Goal: Transaction & Acquisition: Book appointment/travel/reservation

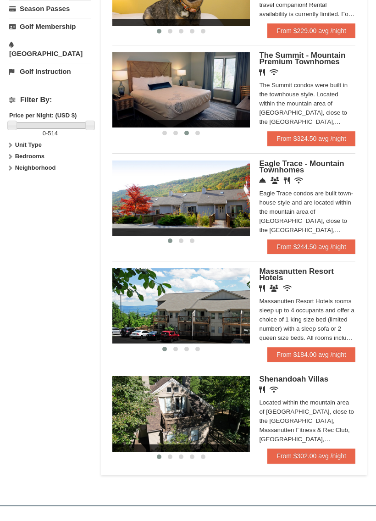
scroll to position [377, 0]
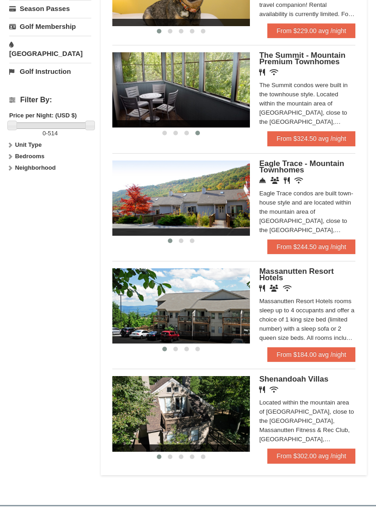
click at [165, 85] on img at bounding box center [181, 90] width 138 height 75
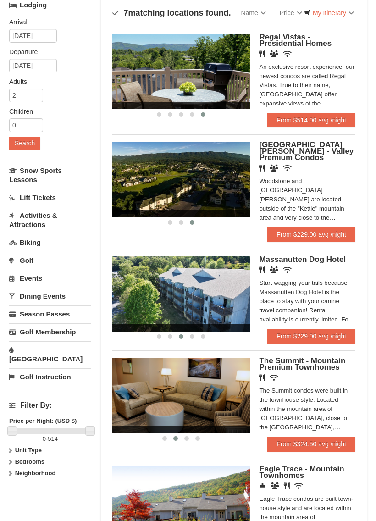
scroll to position [58, 0]
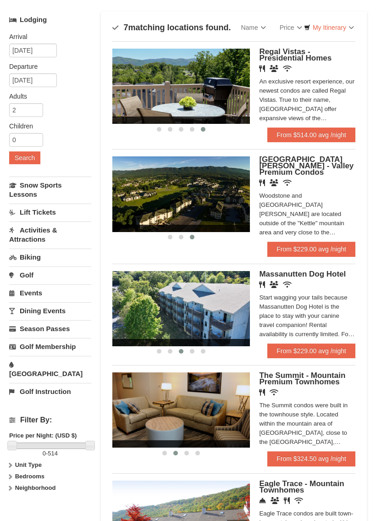
click at [315, 164] on span "Woodstone Meadows - Valley Premium Condos" at bounding box center [306, 166] width 94 height 22
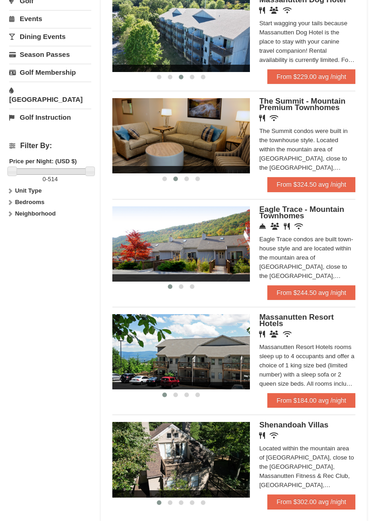
scroll to position [349, 0]
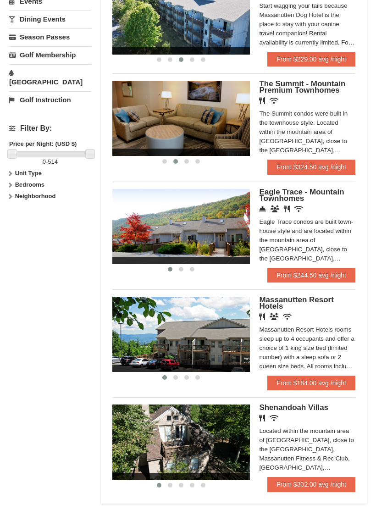
click at [138, 226] on img at bounding box center [181, 226] width 138 height 75
click at [187, 233] on img at bounding box center [181, 226] width 138 height 75
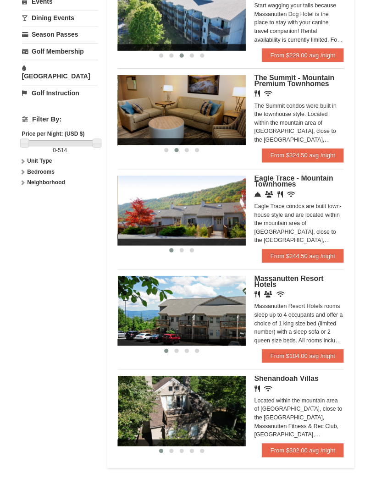
scroll to position [0, 0]
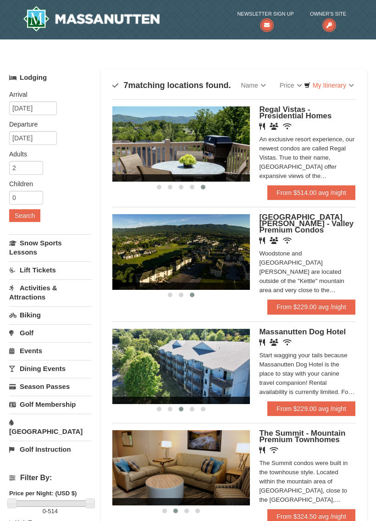
click at [205, 239] on img at bounding box center [181, 251] width 138 height 75
click at [314, 222] on span "Woodstone Meadows - Valley Premium Condos" at bounding box center [306, 224] width 94 height 22
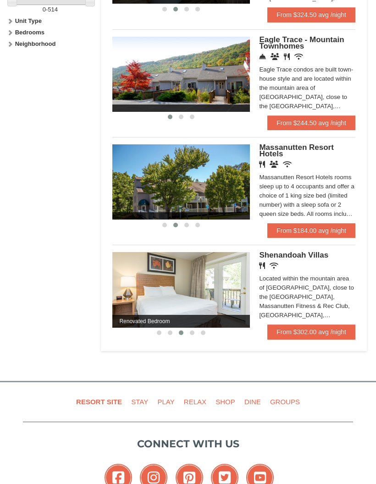
scroll to position [514, 0]
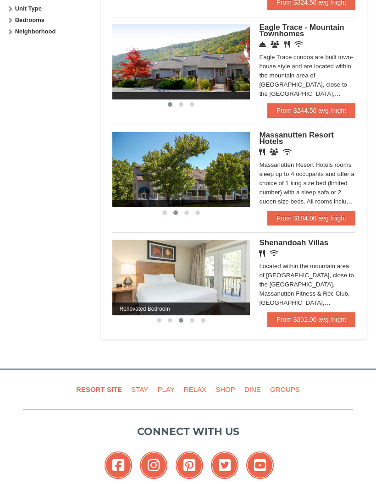
click at [288, 245] on div "Shenandoah Villas Restaurant Wireless Internet (free) Located within the mounta…" at bounding box center [307, 276] width 96 height 72
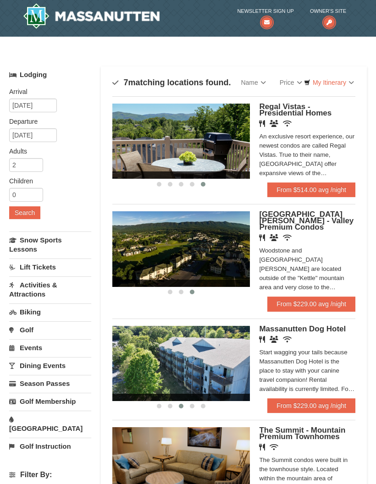
scroll to position [0, 0]
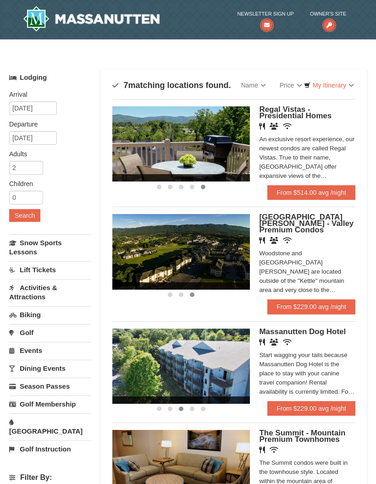
click at [163, 245] on img at bounding box center [181, 251] width 138 height 75
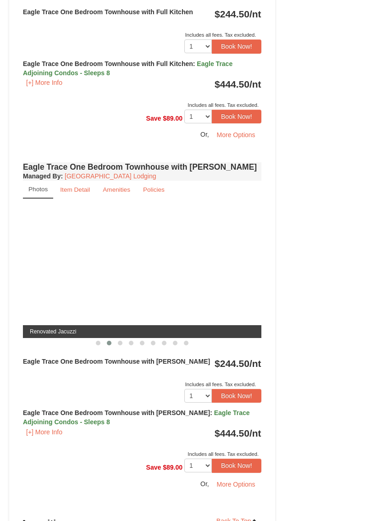
scroll to position [571, 0]
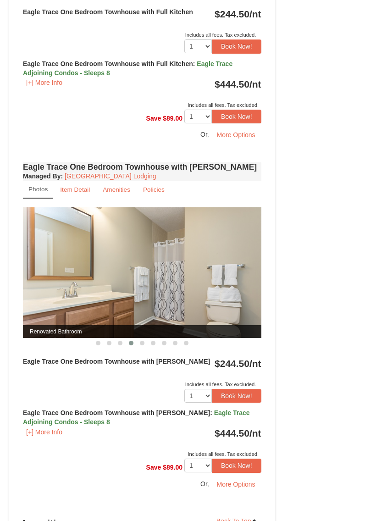
click at [75, 292] on img at bounding box center [142, 272] width 238 height 131
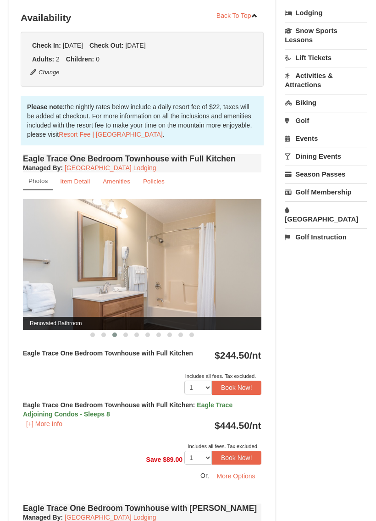
scroll to position [0, 0]
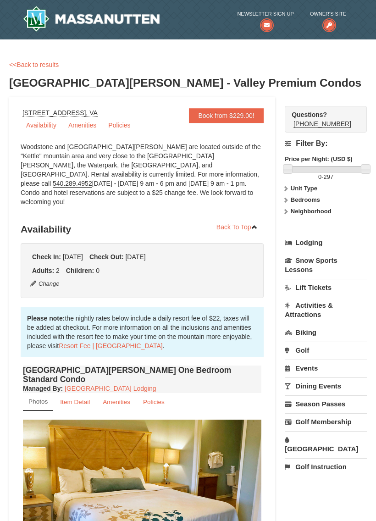
click at [77, 127] on link "Amenities" at bounding box center [82, 125] width 39 height 14
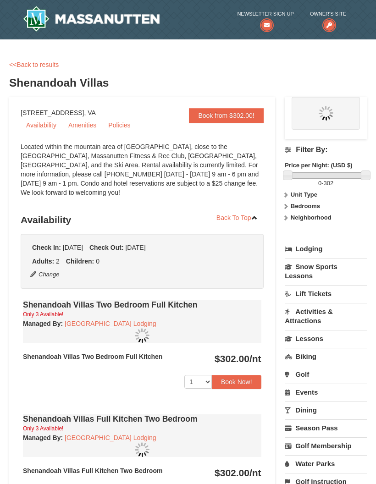
select select "10"
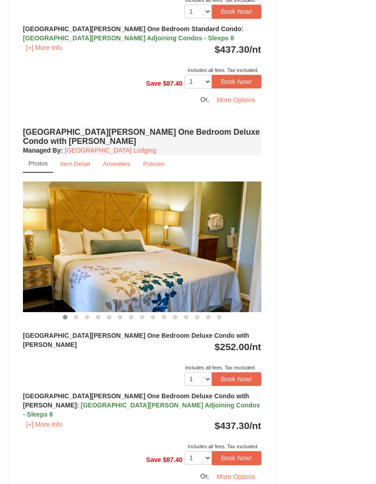
scroll to position [596, 0]
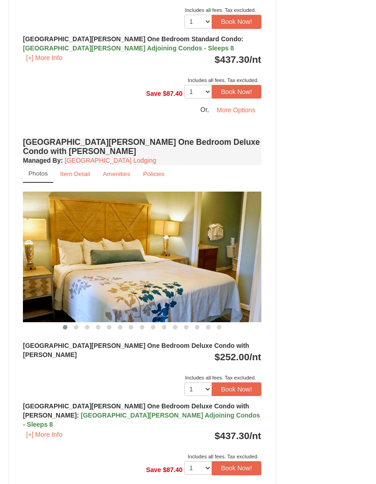
click at [110, 245] on img at bounding box center [142, 257] width 238 height 131
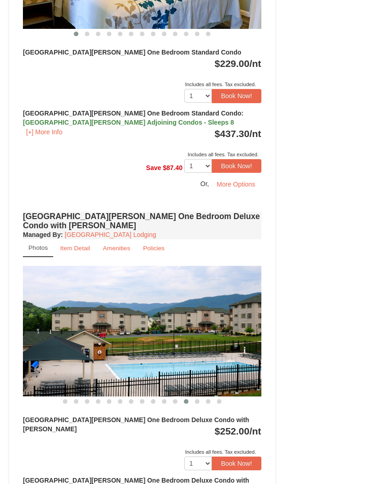
scroll to position [523, 0]
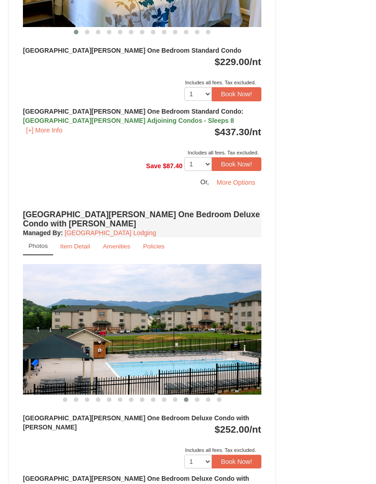
click at [72, 238] on link "Item Detail" at bounding box center [75, 247] width 42 height 18
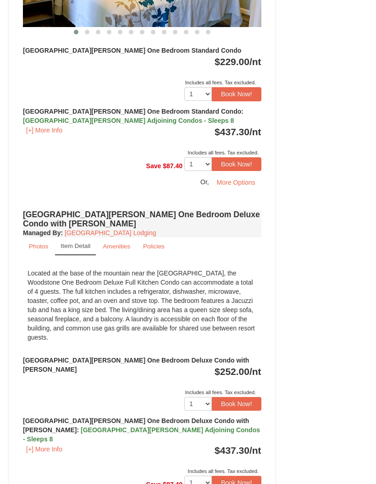
click at [111, 237] on link "Amenities" at bounding box center [116, 246] width 39 height 18
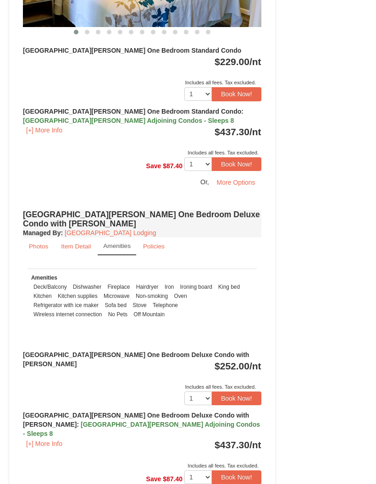
click at [146, 243] on small "Policies" at bounding box center [154, 246] width 22 height 7
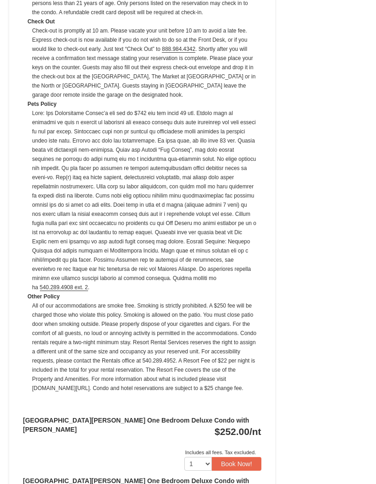
scroll to position [936, 0]
click at [212, 457] on button "Book Now!" at bounding box center [237, 464] width 50 height 14
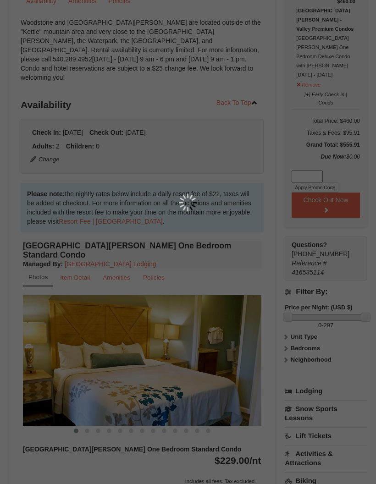
scroll to position [97, 0]
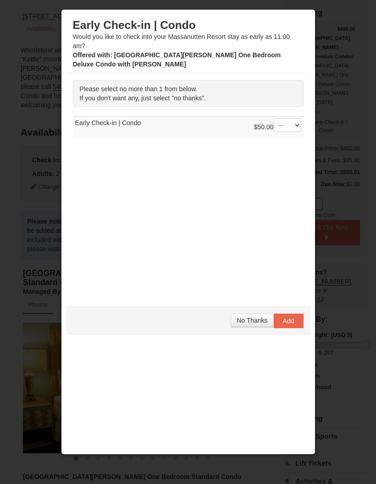
click at [293, 320] on span "Add" at bounding box center [288, 320] width 11 height 7
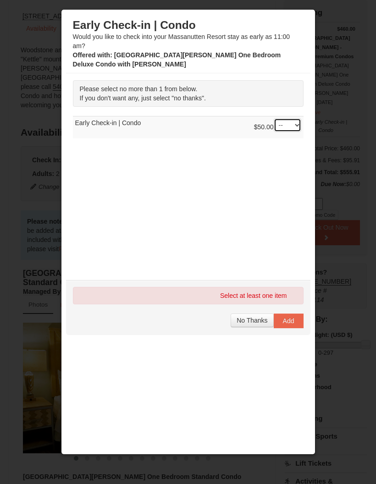
click at [292, 127] on select "-- 01" at bounding box center [288, 125] width 28 height 14
select select "1"
click at [294, 322] on button "Add" at bounding box center [289, 321] width 30 height 15
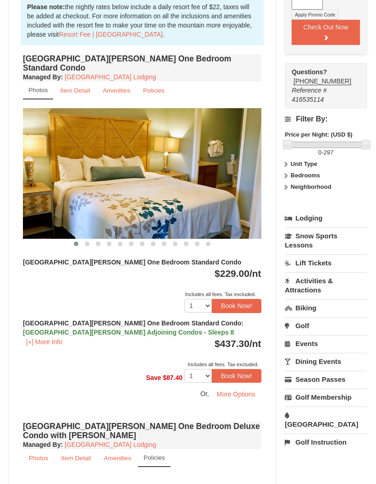
scroll to position [327, 0]
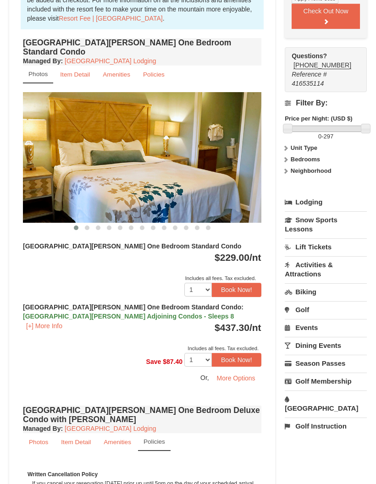
click at [298, 211] on link "Snow Sports Lessons" at bounding box center [326, 224] width 82 height 26
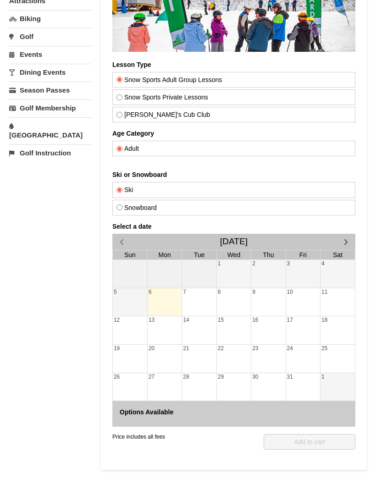
scroll to position [138, 0]
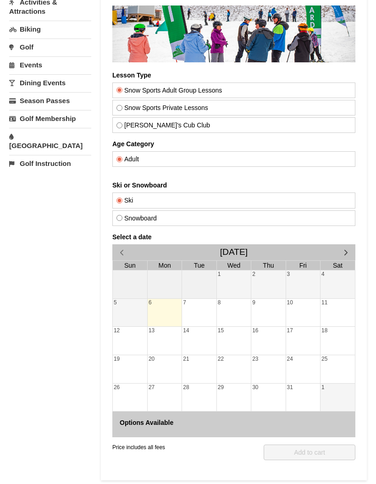
click at [353, 252] on button "button" at bounding box center [346, 252] width 19 height 16
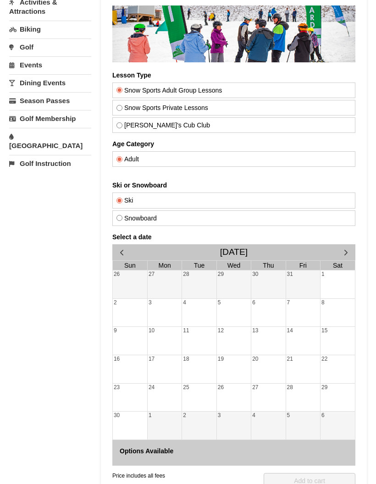
click at [128, 257] on button "button" at bounding box center [121, 252] width 19 height 16
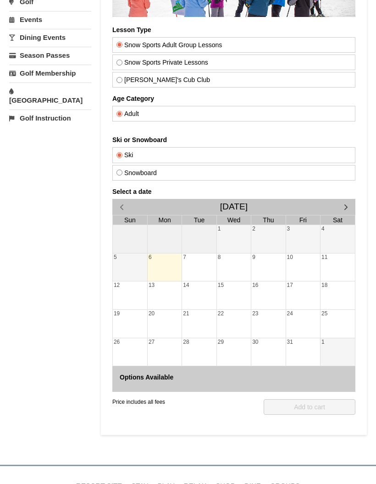
scroll to position [193, 0]
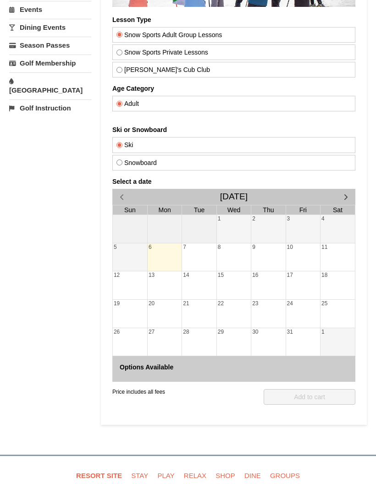
click at [191, 258] on div at bounding box center [199, 258] width 34 height 13
click at [202, 270] on div "7" at bounding box center [199, 258] width 34 height 28
click at [241, 281] on div at bounding box center [234, 287] width 34 height 13
click at [259, 287] on div at bounding box center [268, 287] width 34 height 13
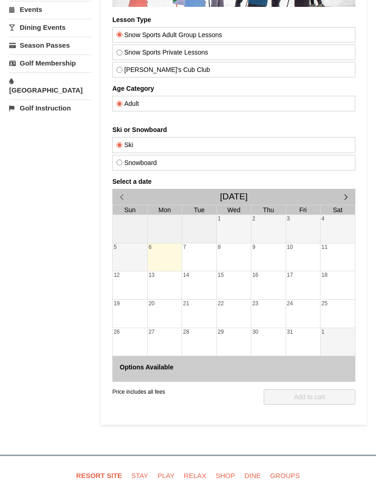
click at [269, 293] on div "16" at bounding box center [268, 286] width 34 height 28
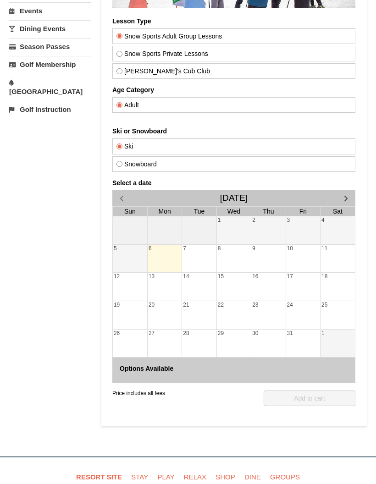
click at [257, 288] on div at bounding box center [268, 288] width 34 height 13
click at [119, 54] on input "Snow Sports Private Lessons" at bounding box center [119, 54] width 6 height 6
radio input "true"
click at [117, 36] on input "Snow Sports Adult Group Lessons" at bounding box center [119, 36] width 6 height 6
radio input "true"
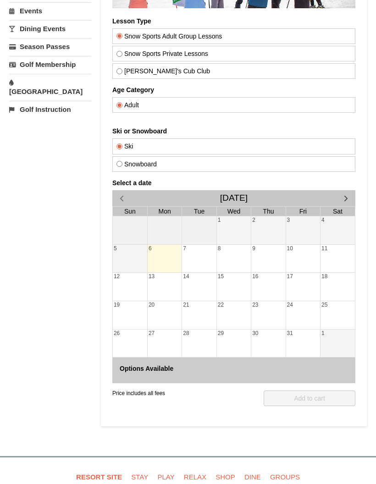
click at [340, 200] on button "button" at bounding box center [346, 198] width 19 height 16
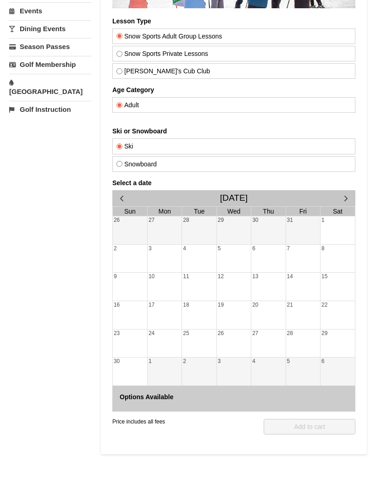
click at [339, 198] on button "button" at bounding box center [346, 198] width 19 height 16
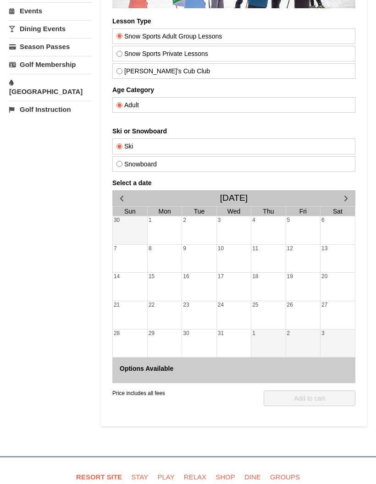
click at [275, 288] on div at bounding box center [268, 288] width 34 height 13
click at [297, 310] on div at bounding box center [303, 316] width 34 height 13
click at [345, 200] on span "button" at bounding box center [346, 198] width 10 height 10
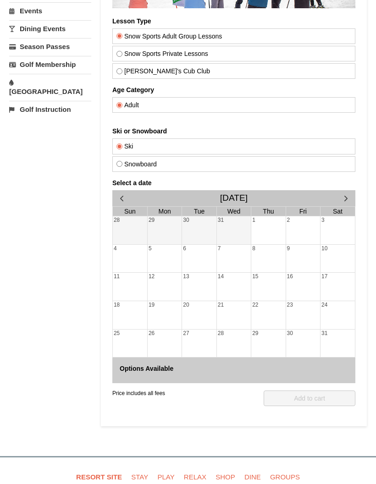
click at [215, 293] on div "13" at bounding box center [199, 287] width 34 height 28
click at [235, 306] on div "21" at bounding box center [234, 305] width 34 height 8
click at [124, 172] on div "Lesson Type Snow Sports Adult Group Lessons Snow Sports Private Lessons Theo's …" at bounding box center [233, 226] width 243 height 419
click at [123, 160] on label "Snowboard" at bounding box center [233, 163] width 235 height 7
click at [122, 161] on input "Snowboard" at bounding box center [119, 164] width 6 height 6
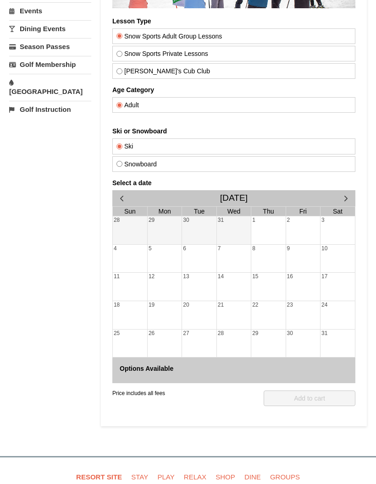
radio input "true"
click at [169, 298] on div "12" at bounding box center [165, 287] width 34 height 28
click at [176, 298] on div "12" at bounding box center [165, 287] width 34 height 28
click at [175, 297] on div "12" at bounding box center [165, 287] width 34 height 28
click at [202, 298] on div "13" at bounding box center [199, 287] width 34 height 28
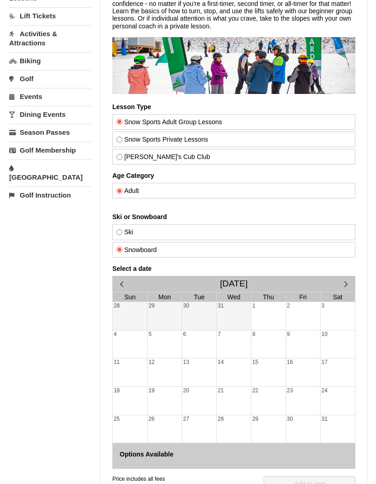
scroll to position [108, 0]
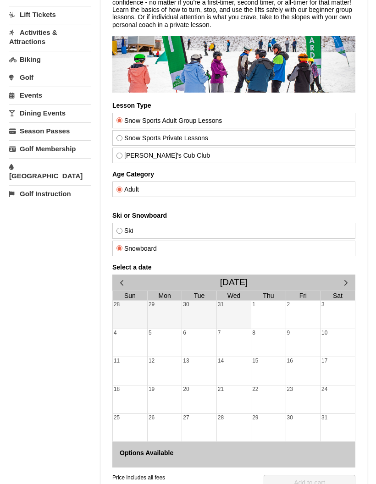
click at [285, 320] on div at bounding box center [268, 315] width 34 height 13
click at [350, 283] on span "button" at bounding box center [346, 283] width 10 height 10
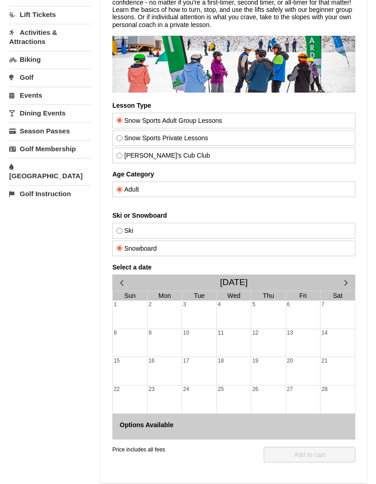
click at [151, 364] on link "16" at bounding box center [152, 361] width 8 height 8
click at [144, 359] on div "15" at bounding box center [130, 361] width 34 height 8
click at [121, 278] on span "button" at bounding box center [122, 283] width 10 height 10
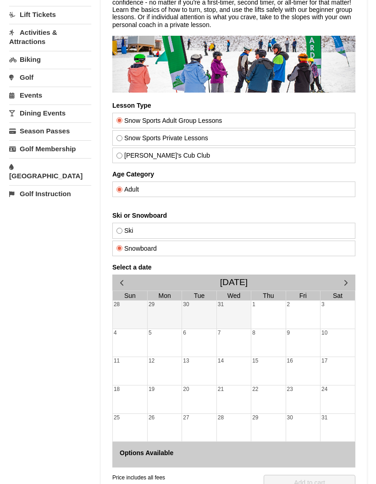
click at [124, 281] on span "button" at bounding box center [122, 283] width 10 height 10
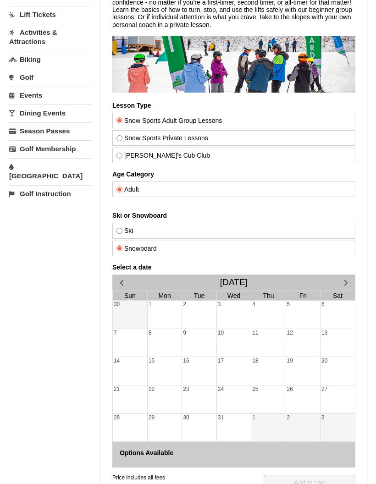
click at [121, 232] on input "Ski" at bounding box center [119, 231] width 6 height 6
radio input "true"
click at [169, 392] on div "22" at bounding box center [165, 390] width 34 height 8
click at [175, 352] on div "8" at bounding box center [165, 343] width 34 height 28
click at [181, 346] on div at bounding box center [165, 343] width 34 height 13
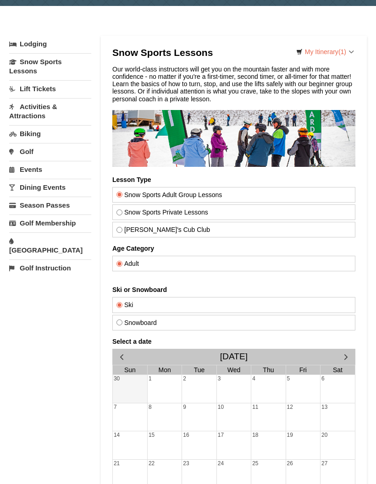
scroll to position [9, 0]
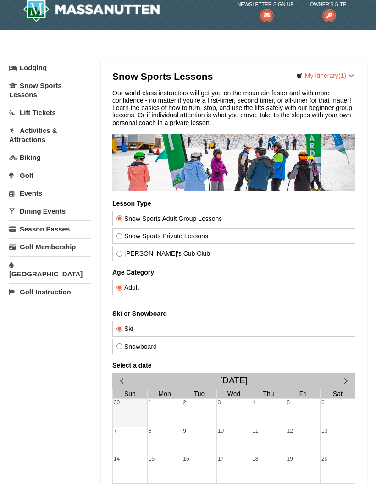
click at [25, 110] on link "Lift Tickets" at bounding box center [50, 113] width 82 height 17
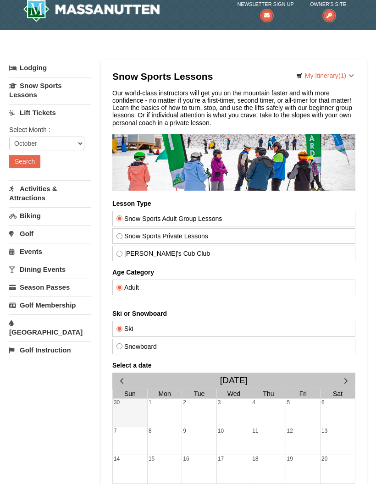
scroll to position [10, 0]
click at [23, 160] on button "Search" at bounding box center [24, 161] width 31 height 13
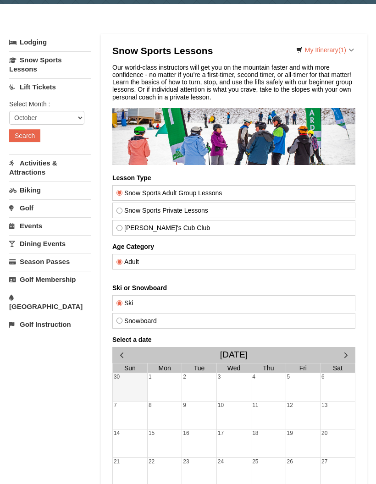
scroll to position [35, 0]
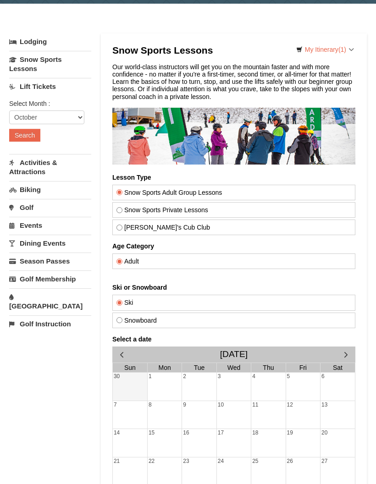
click at [22, 94] on link "Lift Tickets" at bounding box center [50, 86] width 82 height 17
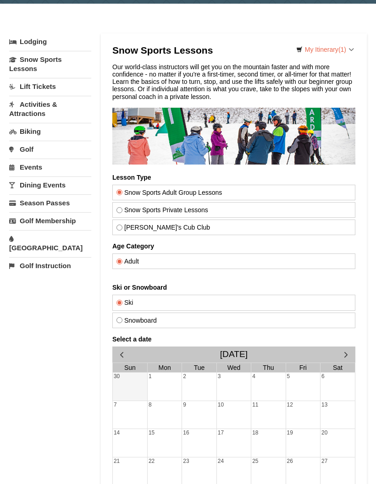
click at [32, 91] on link "Lift Tickets" at bounding box center [50, 86] width 82 height 17
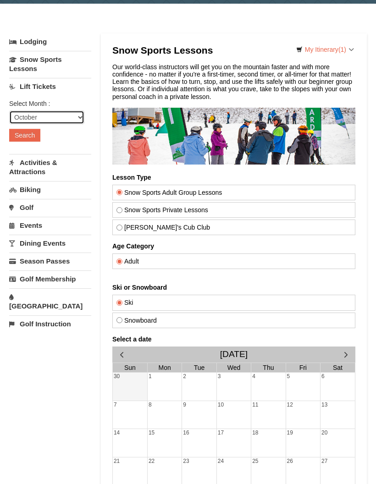
click at [65, 114] on select "October November December January February March April May June July August Sep…" at bounding box center [46, 117] width 75 height 14
select select "11"
click at [22, 134] on button "Search" at bounding box center [24, 135] width 31 height 13
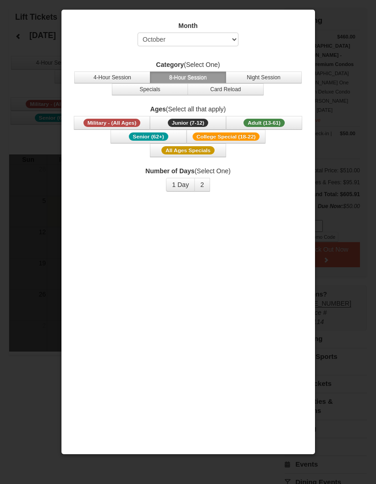
scroll to position [46, 0]
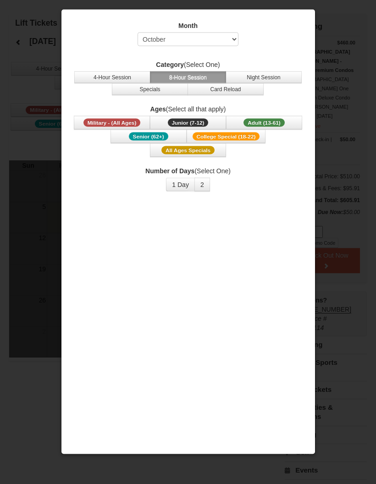
click at [91, 74] on button "4-Hour Session" at bounding box center [112, 78] width 76 height 12
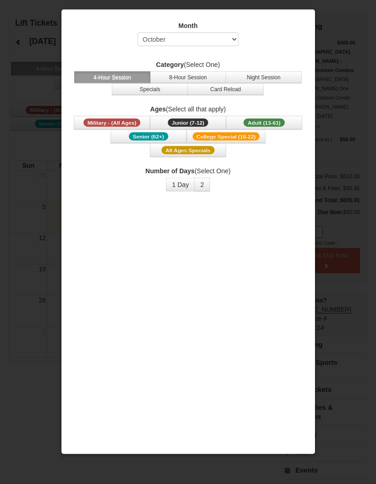
scroll to position [46, 0]
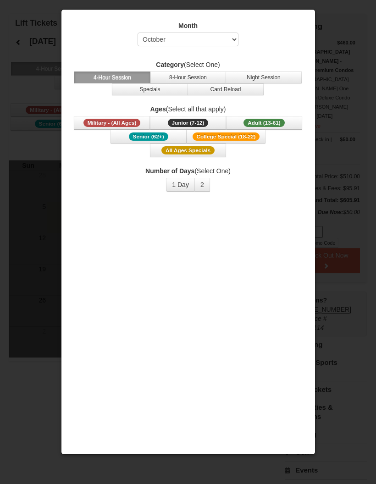
click at [268, 75] on button "Night Session" at bounding box center [264, 78] width 76 height 12
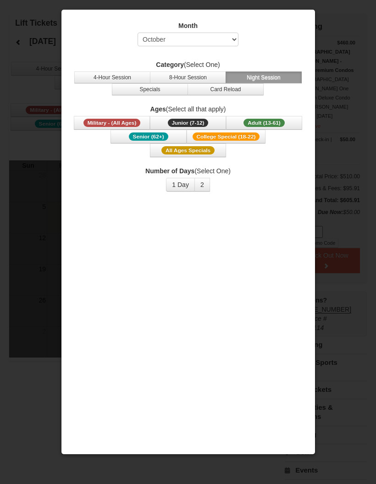
click at [154, 94] on button "Specials" at bounding box center [150, 89] width 76 height 12
click at [218, 94] on button "Card Reload" at bounding box center [226, 89] width 76 height 12
click at [72, 255] on div "Month Select October November December January February March April May June Ju…" at bounding box center [188, 195] width 244 height 362
click at [169, 181] on button "1 Day" at bounding box center [180, 185] width 29 height 14
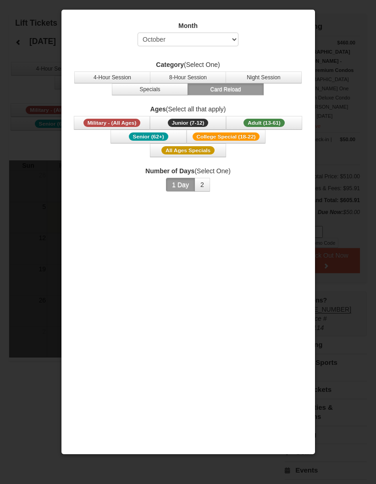
click at [202, 187] on button "2" at bounding box center [202, 185] width 16 height 14
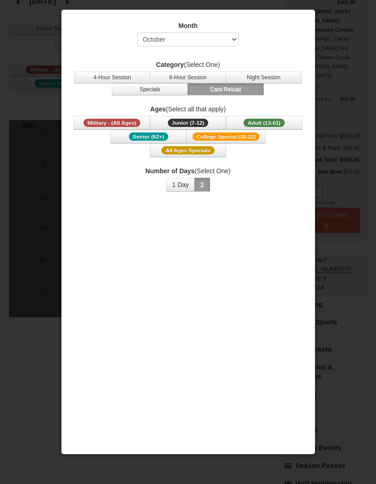
scroll to position [0, 0]
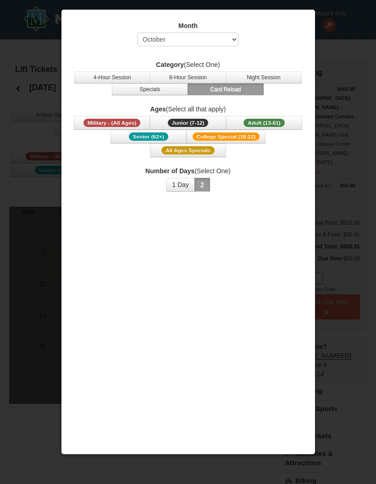
click at [201, 28] on label "Month" at bounding box center [188, 25] width 231 height 9
click at [170, 38] on select "Select October November December January February March April May June July Aug…" at bounding box center [188, 40] width 101 height 14
click at [96, 80] on button "4-Hour Session" at bounding box center [112, 78] width 76 height 12
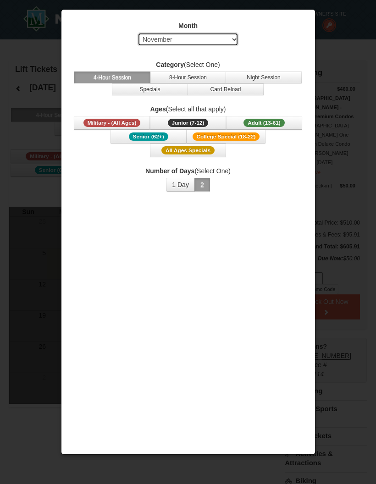
click at [159, 40] on select "Select October November December January February March April May June July Aug…" at bounding box center [188, 40] width 101 height 14
select select "12"
click at [175, 178] on button "1 Day" at bounding box center [180, 185] width 29 height 14
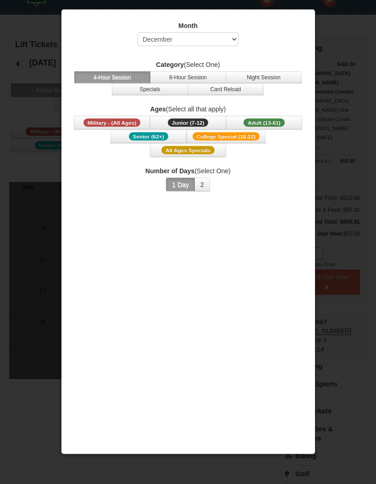
scroll to position [21, 0]
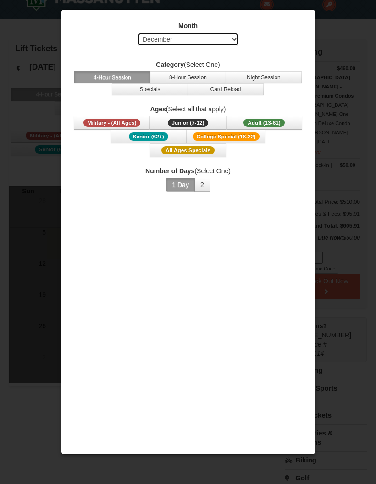
click at [154, 37] on select "Select October November December January February March April May June July Aug…" at bounding box center [188, 40] width 101 height 14
select select
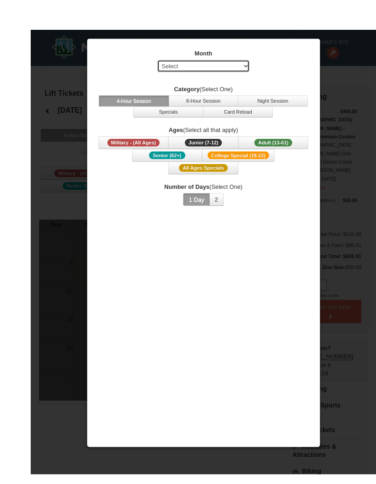
scroll to position [8, 0]
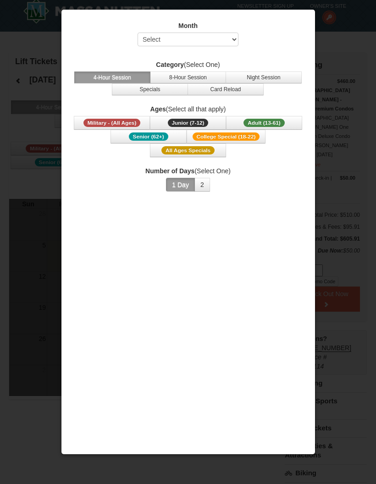
click at [28, 265] on div at bounding box center [188, 242] width 376 height 484
click at [46, 254] on div at bounding box center [188, 242] width 376 height 484
click at [38, 241] on div at bounding box center [188, 242] width 376 height 484
click at [32, 219] on div at bounding box center [188, 242] width 376 height 484
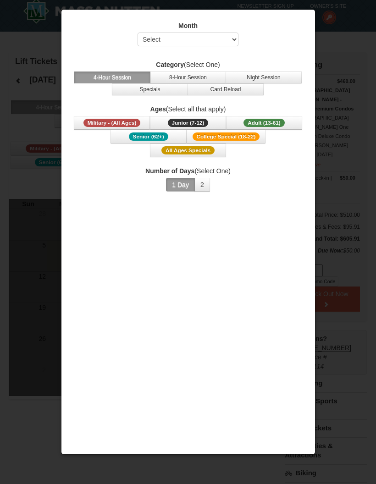
click at [40, 179] on div at bounding box center [188, 242] width 376 height 484
click at [42, 177] on div at bounding box center [188, 242] width 376 height 484
click at [39, 224] on div at bounding box center [188, 242] width 376 height 484
click at [51, 290] on div at bounding box center [188, 242] width 376 height 484
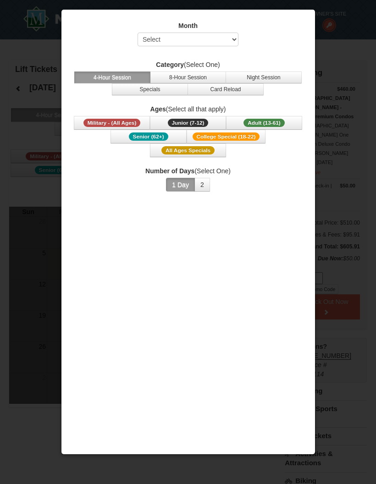
click at [127, 139] on button "Senior (62+)" at bounding box center [148, 137] width 76 height 14
click at [88, 126] on span "Military - (All Ages)" at bounding box center [111, 123] width 57 height 8
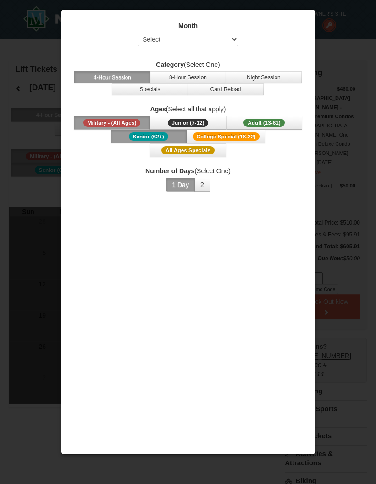
click at [187, 125] on span "Junior (7-12)" at bounding box center [188, 123] width 41 height 8
click at [265, 129] on button "Adult (13-61) (13 - 61)" at bounding box center [264, 123] width 76 height 14
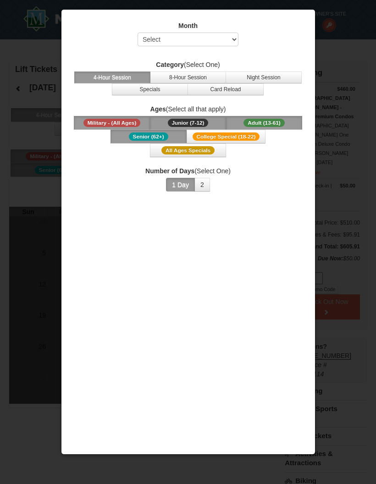
click at [219, 131] on button "College Special (18-22)" at bounding box center [226, 137] width 79 height 14
click at [194, 156] on button "All Ages Specials" at bounding box center [188, 151] width 76 height 14
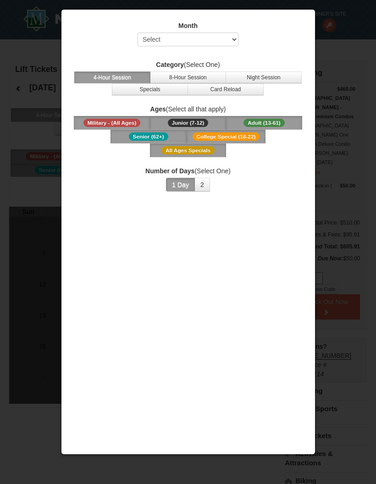
click at [193, 191] on button "1 Day" at bounding box center [180, 185] width 29 height 14
click at [180, 44] on select "Select October November December January February March April May June July Aug…" at bounding box center [188, 40] width 101 height 14
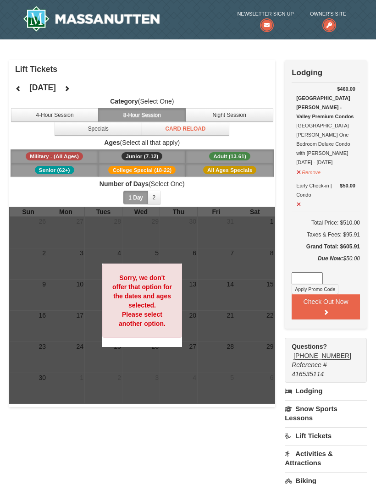
click at [26, 93] on button at bounding box center [18, 89] width 18 height 14
click at [76, 94] on button at bounding box center [67, 89] width 18 height 14
click at [76, 90] on button at bounding box center [67, 89] width 18 height 14
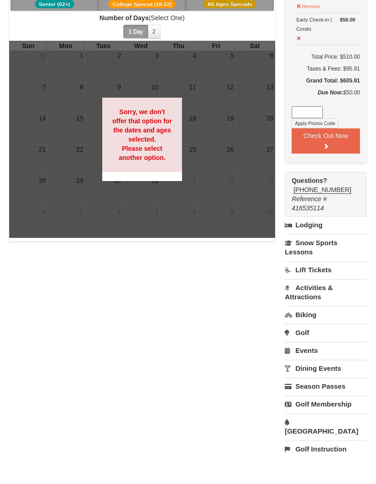
scroll to position [166, 0]
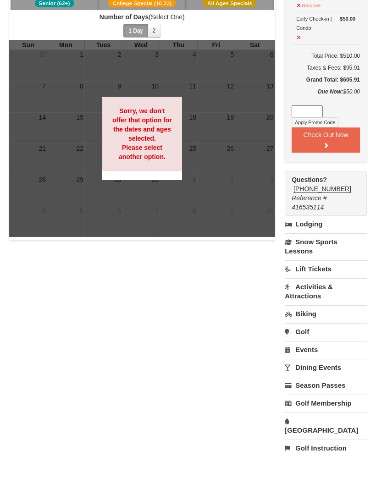
click at [318, 279] on link "Activities & Attractions" at bounding box center [326, 292] width 82 height 26
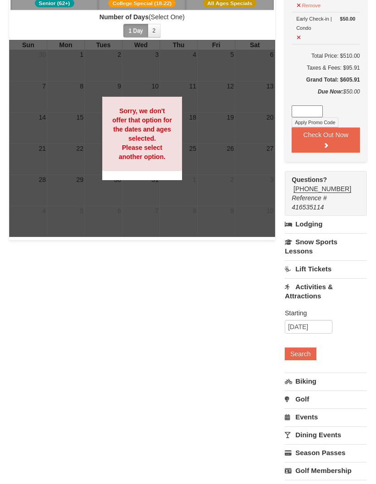
scroll to position [167, 0]
click at [304, 348] on button "Search" at bounding box center [300, 354] width 31 height 13
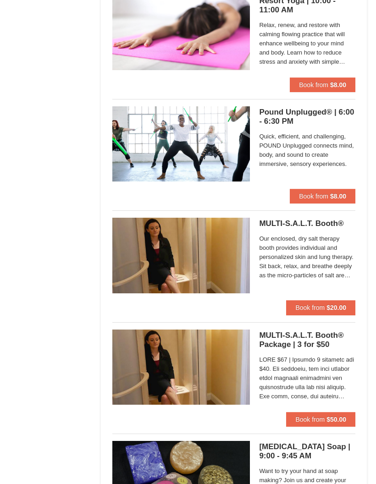
scroll to position [789, 0]
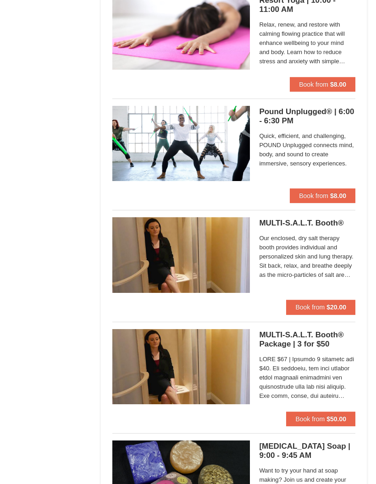
click at [332, 223] on h5 "MULTI-S.A.L.T. Booth® Massanutten Health and Wellness" at bounding box center [307, 223] width 96 height 9
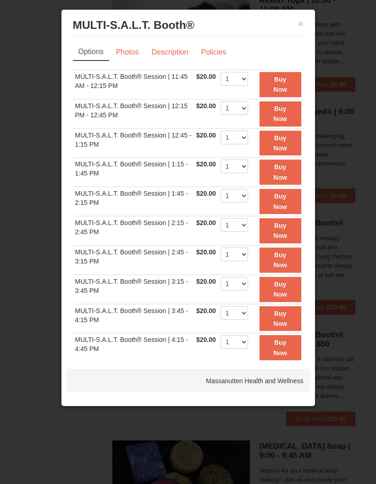
click at [131, 47] on link "Photos" at bounding box center [127, 52] width 35 height 17
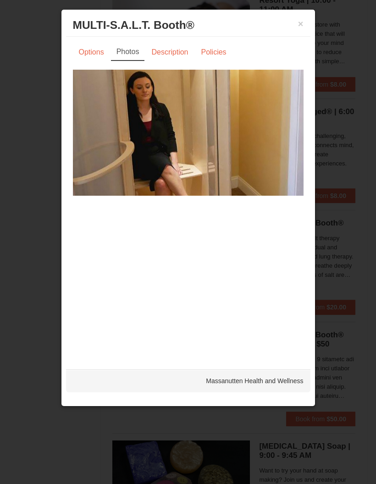
click at [168, 53] on link "Description" at bounding box center [169, 52] width 49 height 17
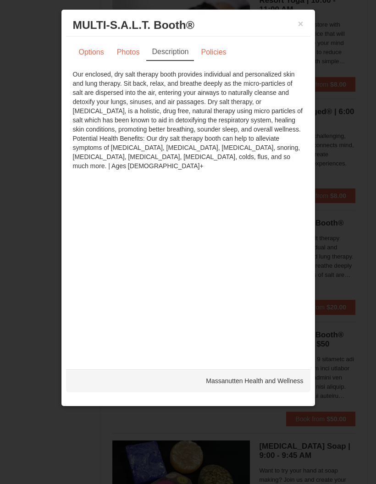
click at [302, 22] on button "×" at bounding box center [301, 23] width 6 height 9
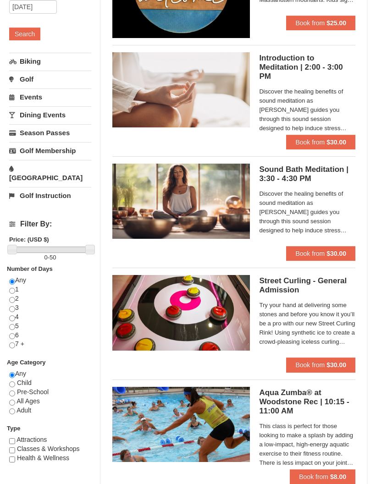
scroll to position [0, 0]
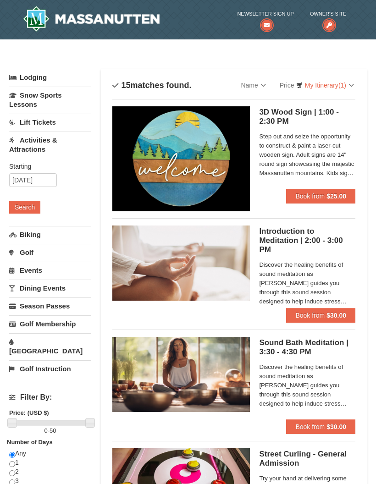
click at [20, 81] on link "Lodging" at bounding box center [50, 77] width 82 height 17
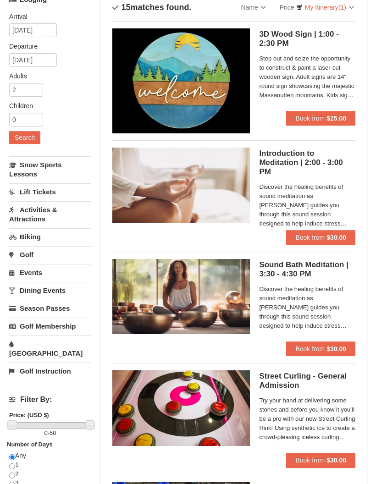
scroll to position [82, 0]
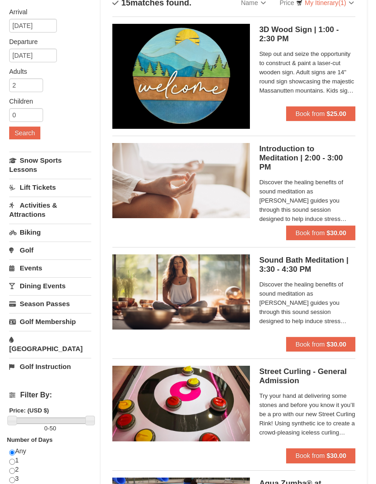
click at [22, 231] on link "Biking" at bounding box center [50, 232] width 82 height 17
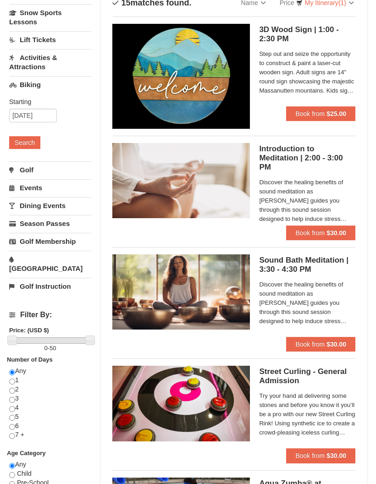
scroll to position [93, 0]
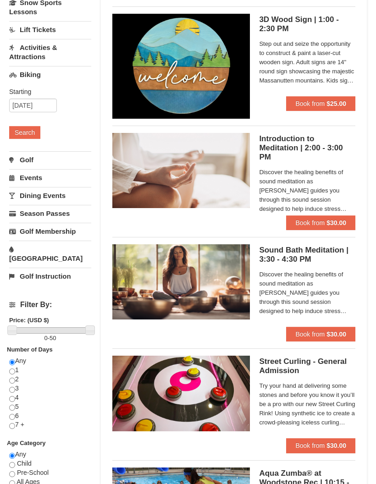
click at [13, 182] on link "Events" at bounding box center [50, 177] width 82 height 17
click at [17, 169] on button "Search" at bounding box center [24, 168] width 31 height 13
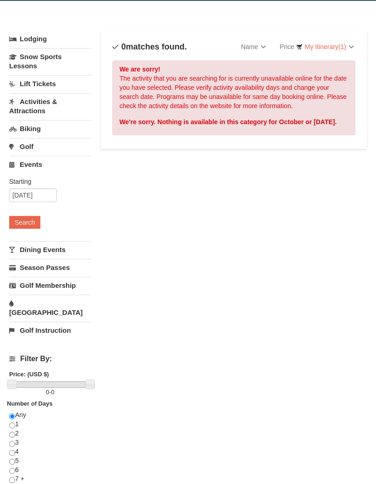
scroll to position [42, 0]
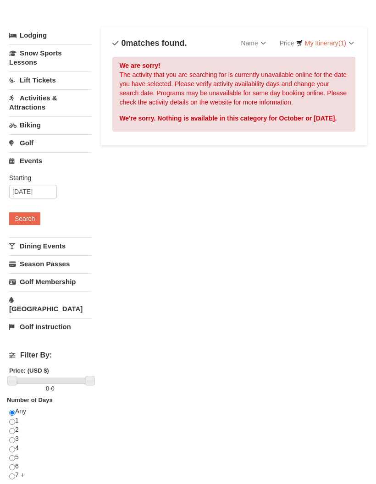
click at [25, 246] on link "Dining Events" at bounding box center [50, 246] width 82 height 17
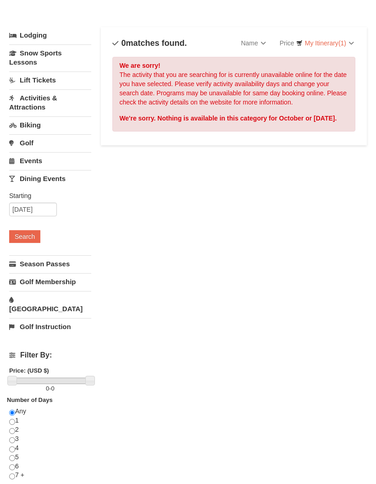
click at [19, 240] on button "Search" at bounding box center [24, 236] width 31 height 13
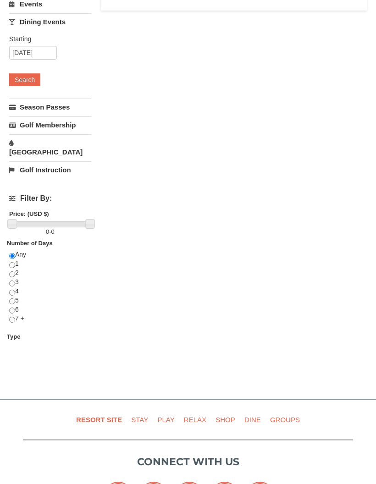
scroll to position [201, 0]
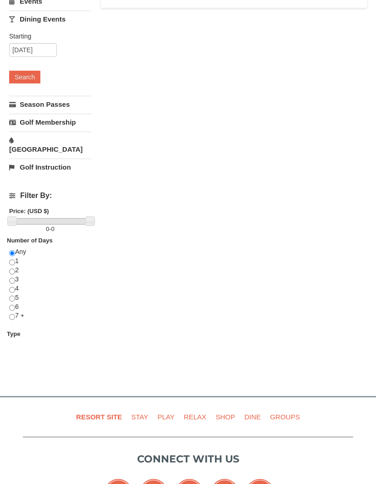
click at [164, 407] on link "Play" at bounding box center [166, 417] width 24 height 21
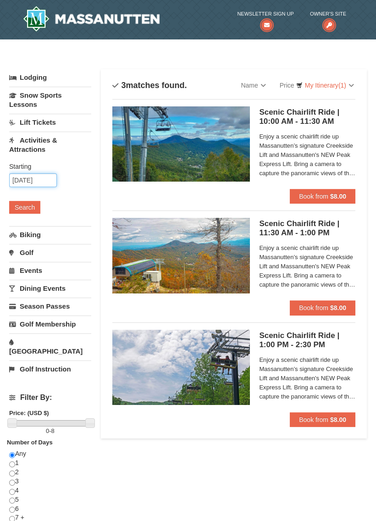
click at [32, 178] on input "10/08/2025" at bounding box center [33, 180] width 48 height 14
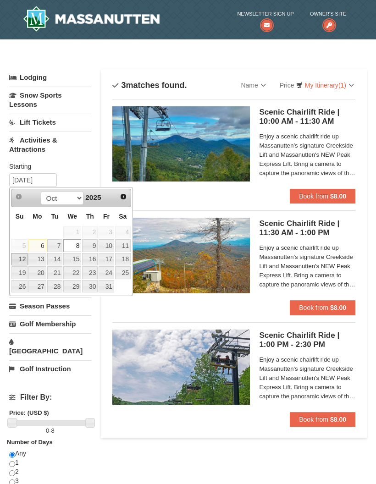
click at [17, 261] on link "12" at bounding box center [19, 259] width 16 height 13
type input "[DATE]"
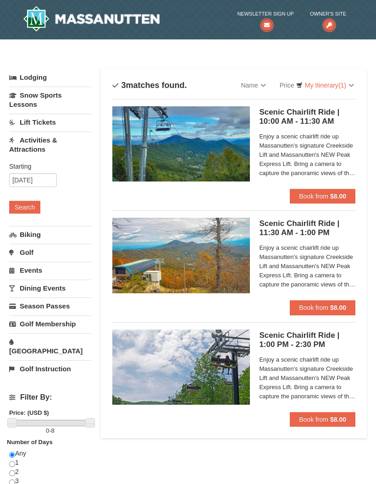
click at [21, 204] on button "Search" at bounding box center [24, 207] width 31 height 13
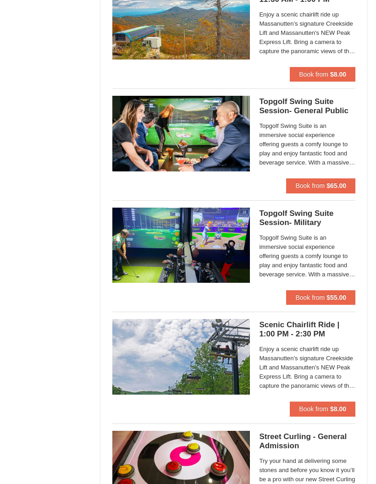
scroll to position [1236, 0]
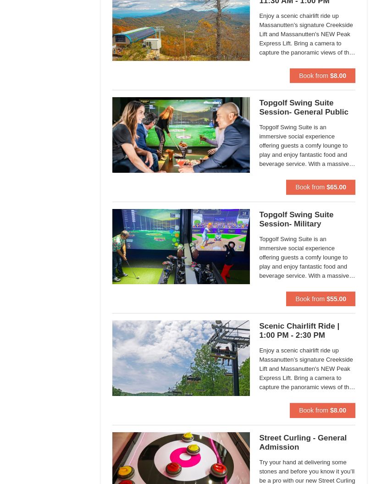
click at [319, 329] on h5 "Scenic Chairlift Ride | 1:00 PM - 2:30 PM Massanutten Scenic Chairlift Rides" at bounding box center [307, 331] width 96 height 18
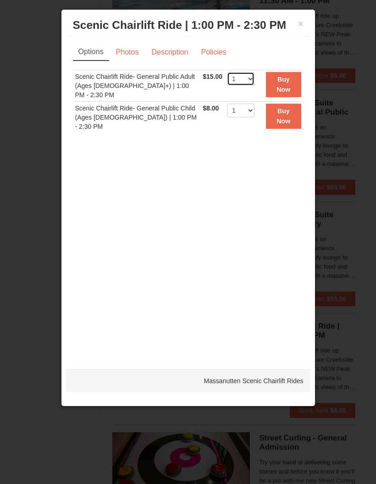
click at [250, 81] on select "1 2 3 4 5 6 7 8 9 10 11 12 13 14 15 16 17 18 19 20 21 22" at bounding box center [241, 79] width 28 height 14
select select "2"
click at [247, 104] on select "1 2 3 4 5 6 7 8 9 10 11 12 13 14 15 16 17 18 19 20 21 22" at bounding box center [241, 111] width 28 height 14
click at [136, 59] on link "Photos" at bounding box center [127, 52] width 35 height 17
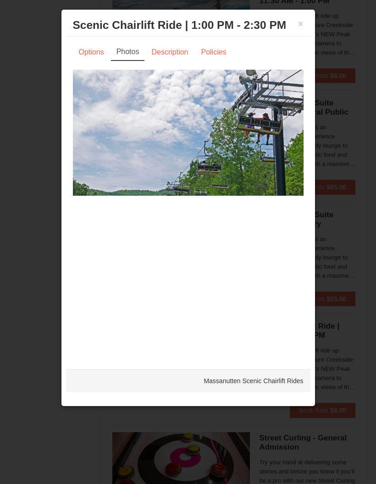
click at [174, 61] on link "Description" at bounding box center [169, 52] width 49 height 17
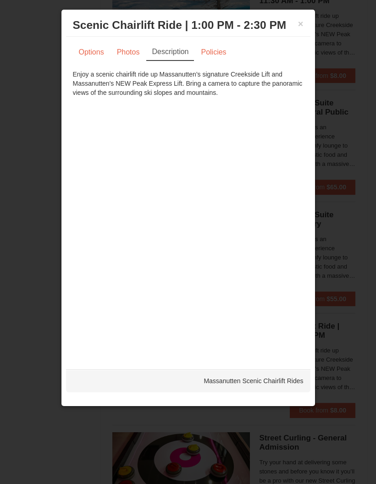
click at [215, 61] on link "Policies" at bounding box center [213, 52] width 37 height 17
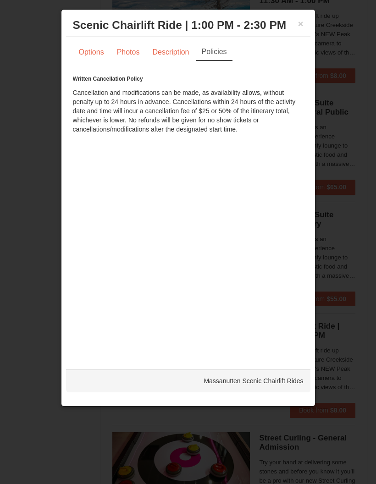
click at [170, 60] on link "Description" at bounding box center [170, 52] width 49 height 17
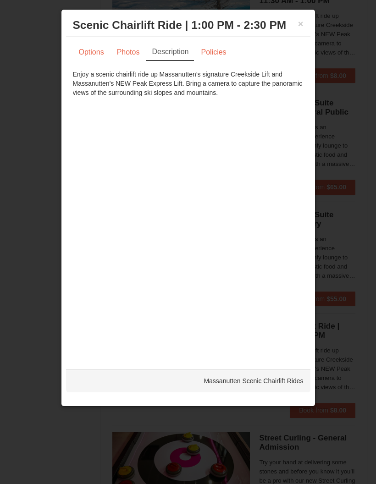
click at [125, 61] on link "Photos" at bounding box center [128, 52] width 35 height 17
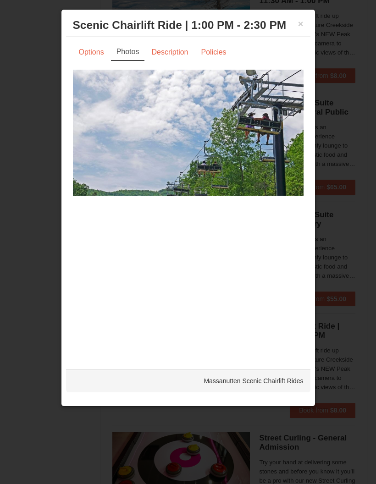
click at [88, 57] on link "Options" at bounding box center [91, 52] width 37 height 17
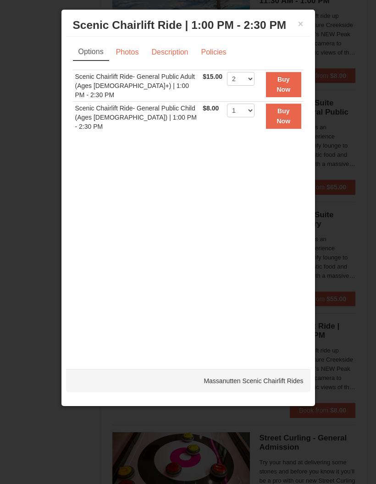
click at [289, 86] on strong "Buy Now" at bounding box center [283, 84] width 14 height 17
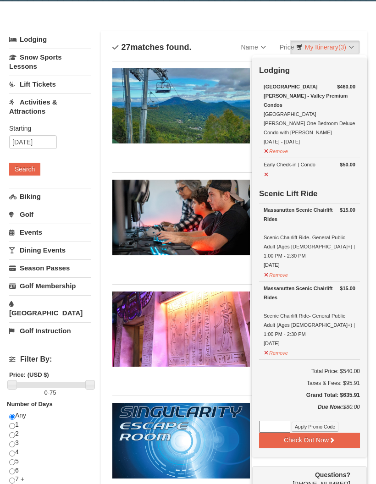
scroll to position [38, 0]
click at [224, 28] on div "Categories List Filter My Itinerary (3) Check Out Now Lodging $460.00 Woodstone…" at bounding box center [188, 26] width 358 height 9
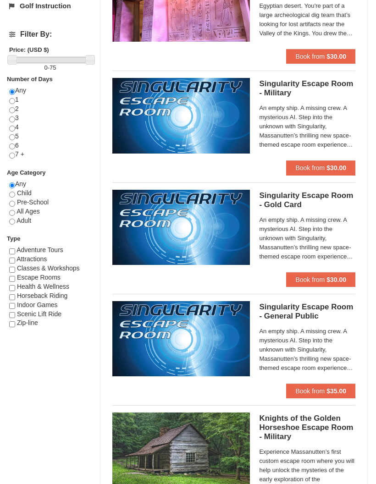
scroll to position [0, 0]
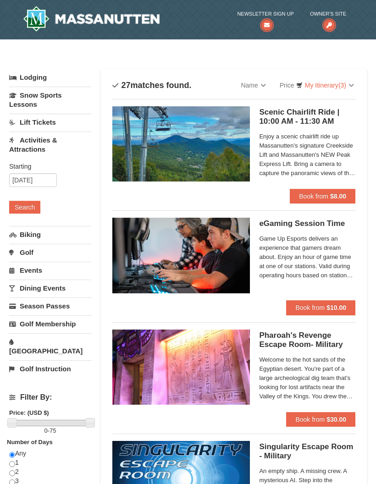
click at [16, 343] on link "Water Park" at bounding box center [50, 346] width 82 height 26
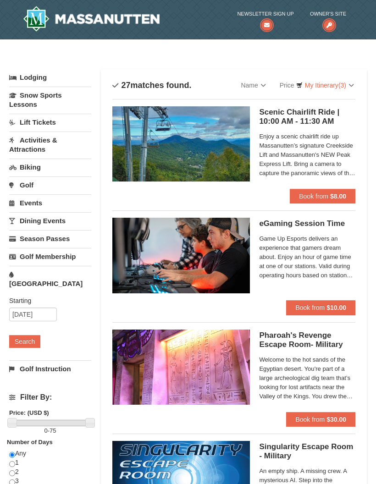
click at [21, 335] on button "Search" at bounding box center [24, 341] width 31 height 13
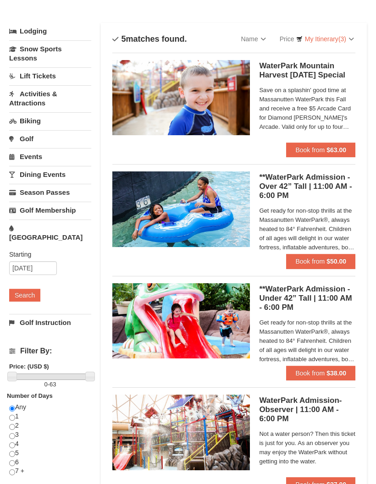
scroll to position [22, 0]
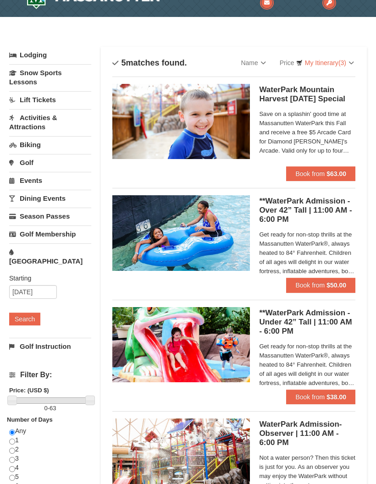
click at [142, 247] on img at bounding box center [181, 233] width 138 height 75
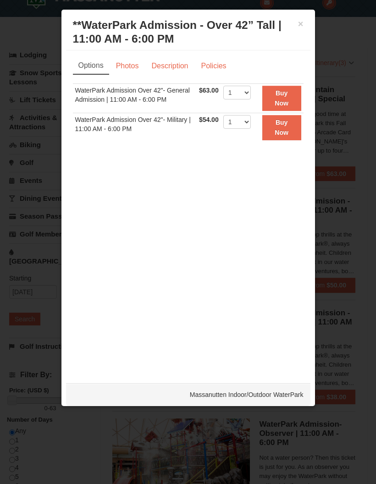
click at [130, 71] on link "Photos" at bounding box center [127, 65] width 35 height 17
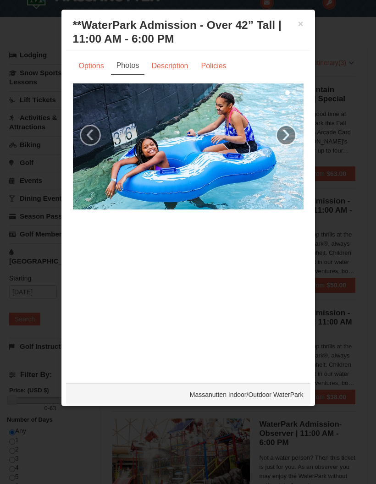
click at [293, 138] on link "›" at bounding box center [286, 135] width 21 height 21
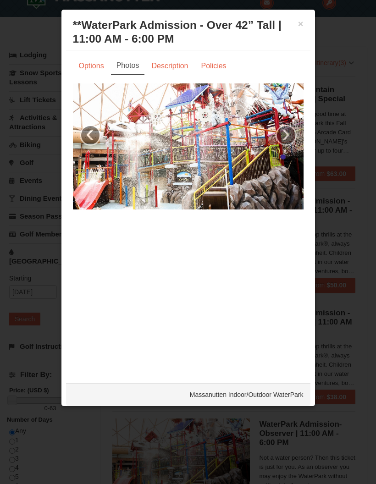
click at [289, 138] on link "›" at bounding box center [286, 135] width 21 height 21
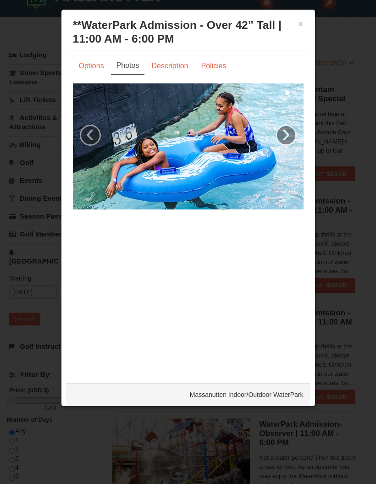
click at [287, 134] on link "›" at bounding box center [286, 135] width 21 height 21
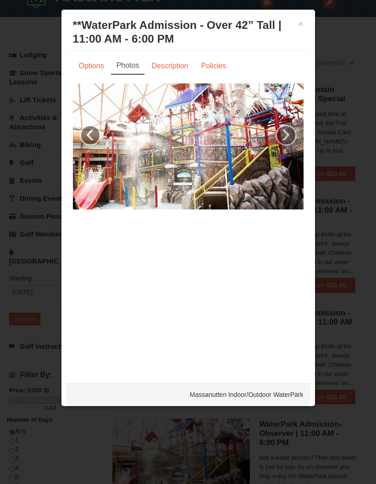
click at [285, 140] on link "›" at bounding box center [286, 135] width 21 height 21
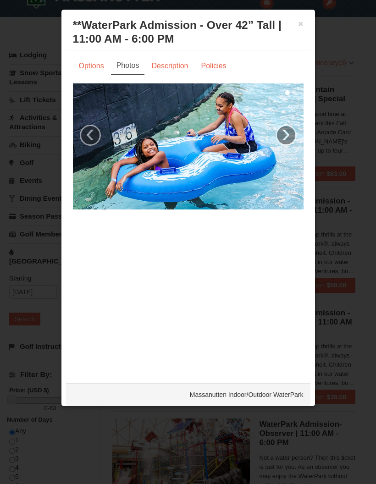
click at [159, 73] on link "Description" at bounding box center [169, 65] width 49 height 17
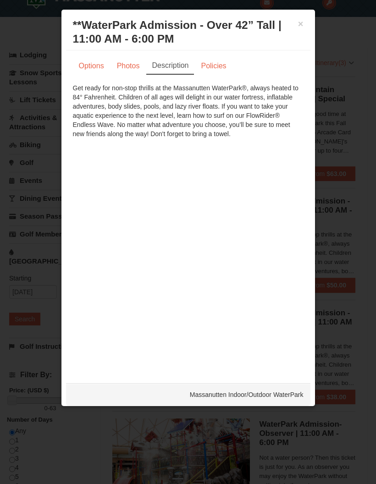
click at [88, 70] on link "Options" at bounding box center [91, 65] width 37 height 17
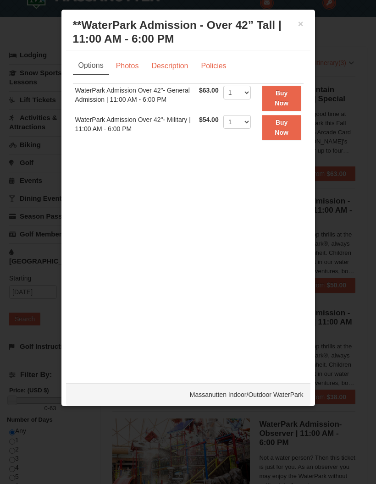
click at [301, 25] on button "×" at bounding box center [301, 23] width 6 height 9
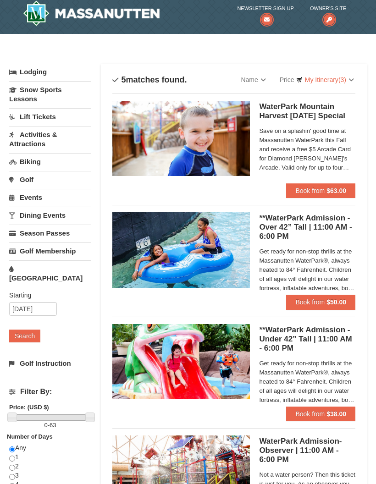
scroll to position [0, 0]
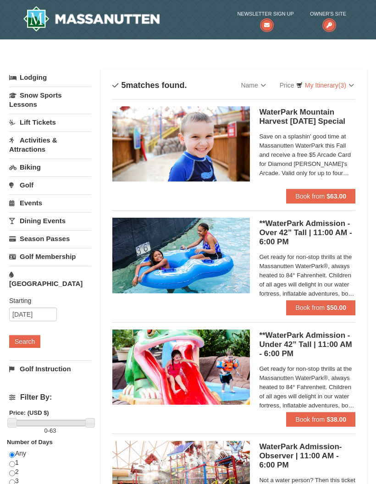
click at [32, 82] on link "Lodging" at bounding box center [50, 77] width 82 height 17
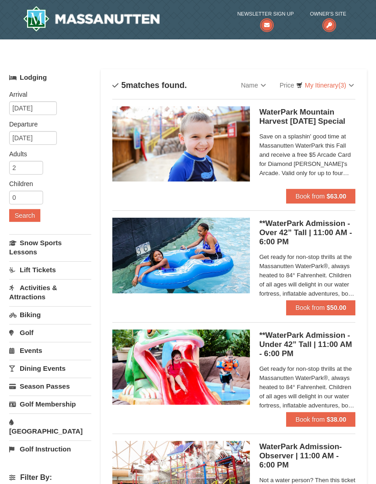
click at [39, 17] on img at bounding box center [91, 19] width 137 height 26
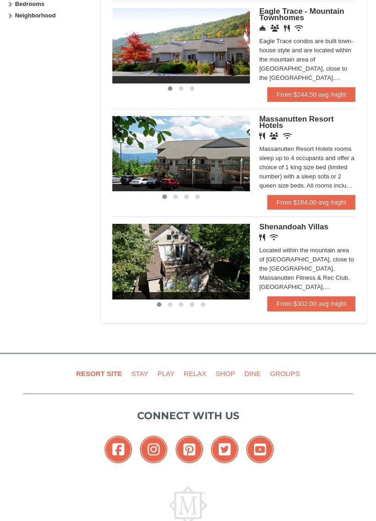
scroll to position [530, 0]
click at [347, 117] on h5 "Massanutten Resort Hotels" at bounding box center [307, 122] width 96 height 13
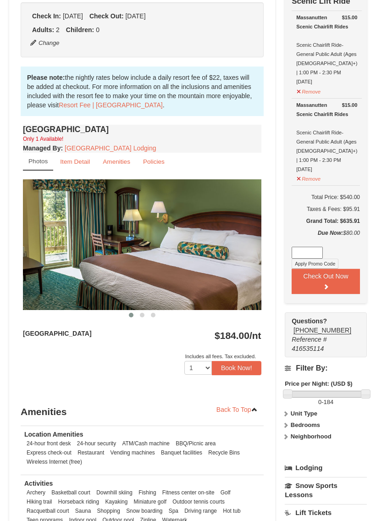
scroll to position [258, 0]
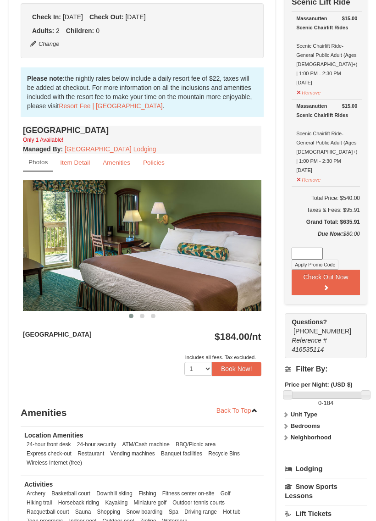
click at [64, 170] on link "Item Detail" at bounding box center [75, 163] width 42 height 18
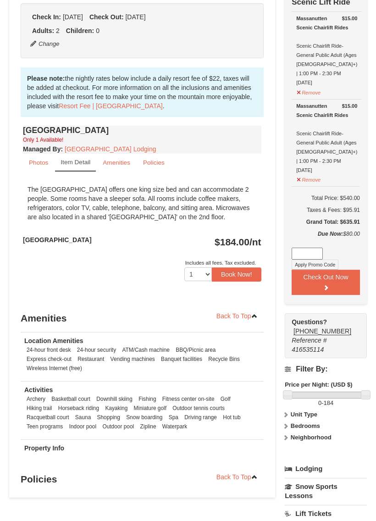
click at [105, 163] on small "Amenities" at bounding box center [117, 162] width 28 height 7
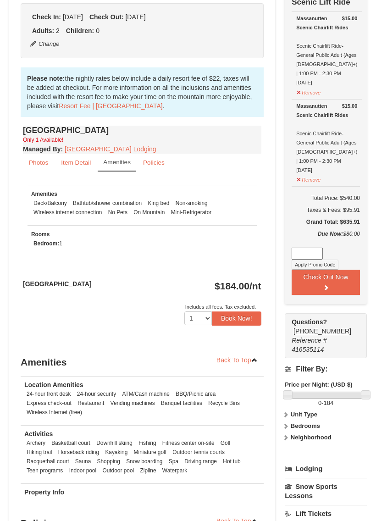
click at [146, 166] on link "Policies" at bounding box center [153, 163] width 33 height 18
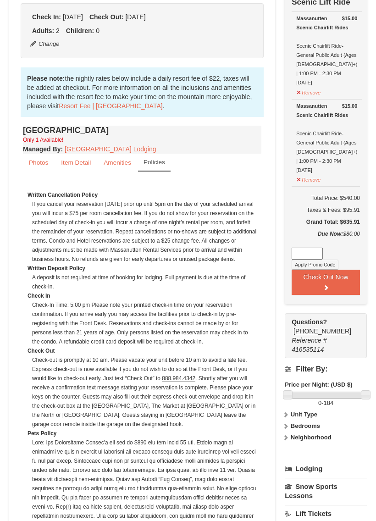
click at [36, 170] on link "Photos" at bounding box center [38, 163] width 31 height 18
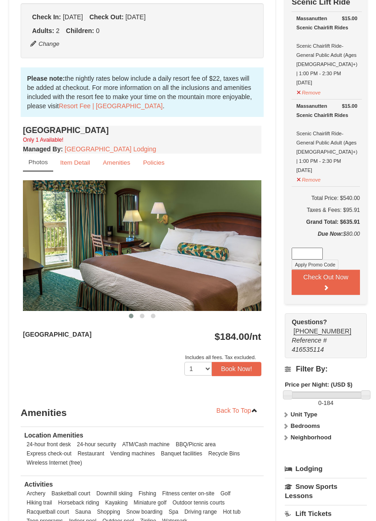
click at [249, 365] on button "Book Now!" at bounding box center [237, 369] width 50 height 14
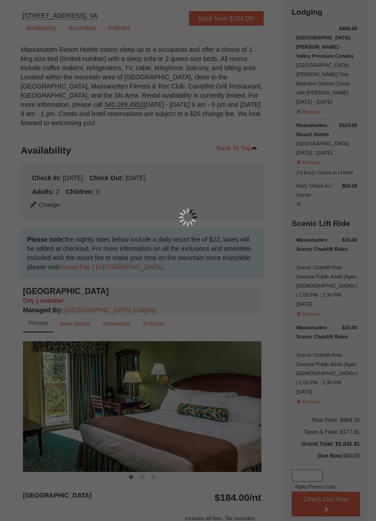
scroll to position [97, 0]
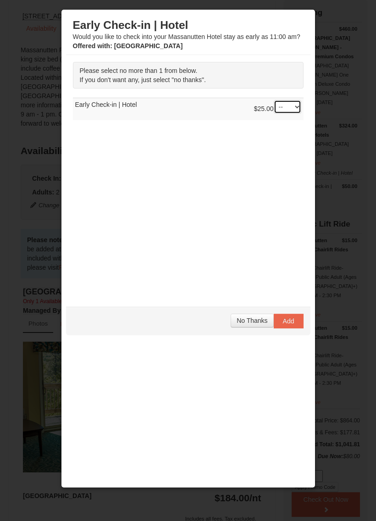
click at [293, 108] on select "-- 01" at bounding box center [288, 107] width 28 height 14
select select "1"
click at [298, 320] on button "Add" at bounding box center [289, 321] width 30 height 15
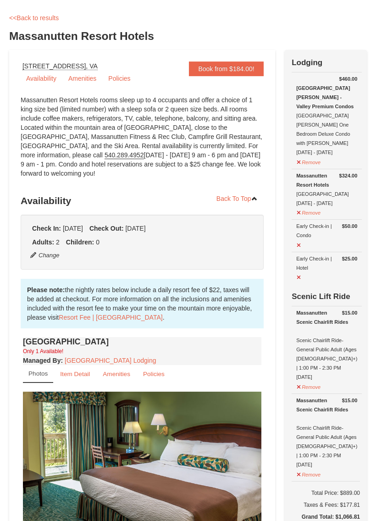
scroll to position [46, 0]
click at [297, 156] on button "Remove" at bounding box center [308, 161] width 25 height 11
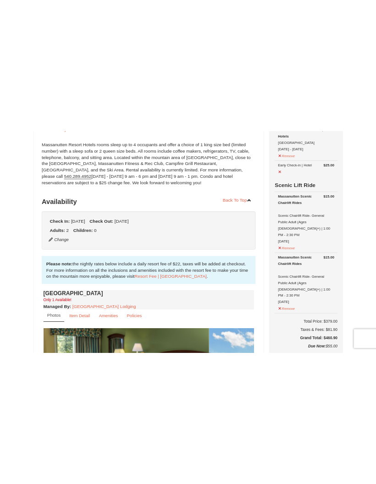
scroll to position [121, 0]
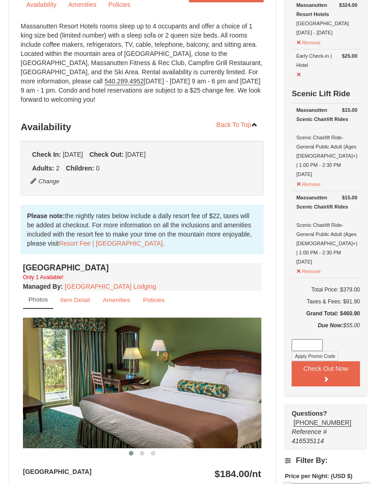
click at [337, 378] on button "Check Out Now" at bounding box center [326, 373] width 68 height 25
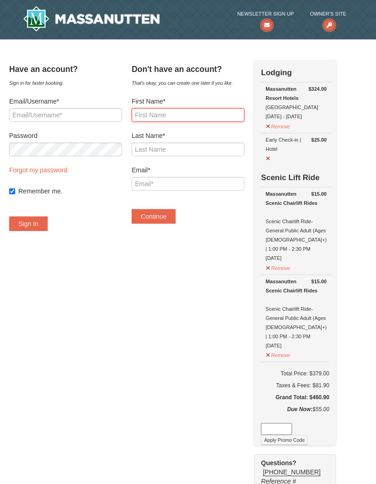
click at [152, 116] on input "First Name*" at bounding box center [188, 115] width 113 height 14
type input "[PERSON_NAME]"
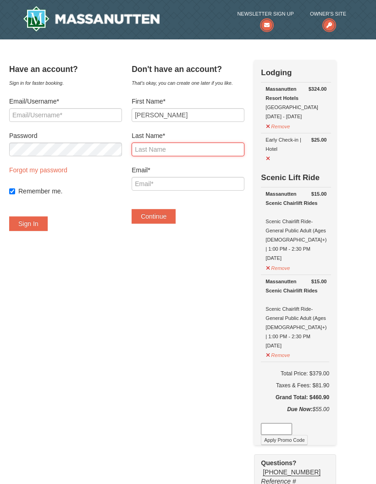
click at [224, 151] on input "Last Name*" at bounding box center [188, 150] width 113 height 14
type input "[PERSON_NAME]"
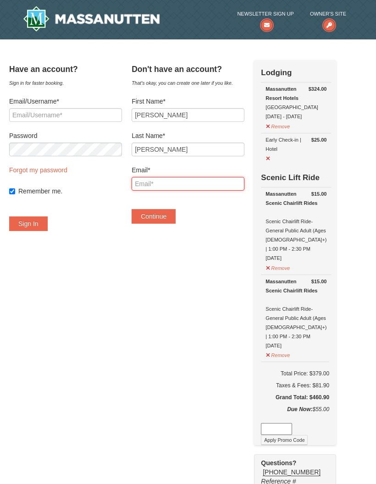
click at [227, 182] on input "Email*" at bounding box center [188, 184] width 113 height 14
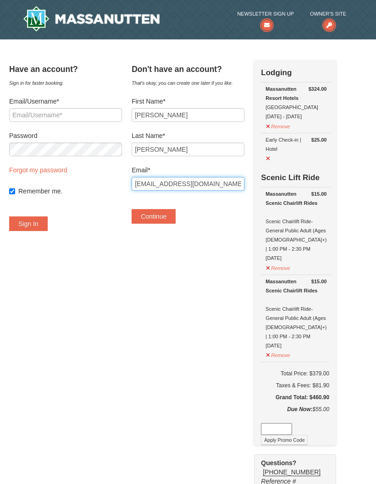
type input "[EMAIL_ADDRESS][DOMAIN_NAME]"
click at [176, 219] on button "Continue" at bounding box center [154, 216] width 44 height 15
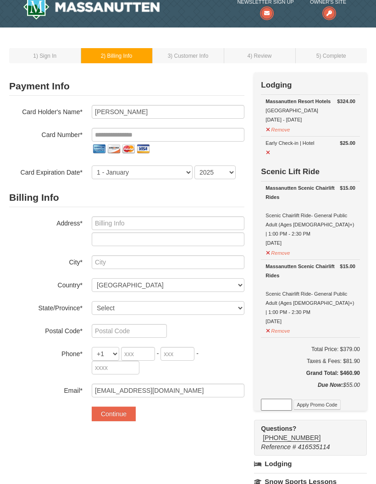
scroll to position [8, 0]
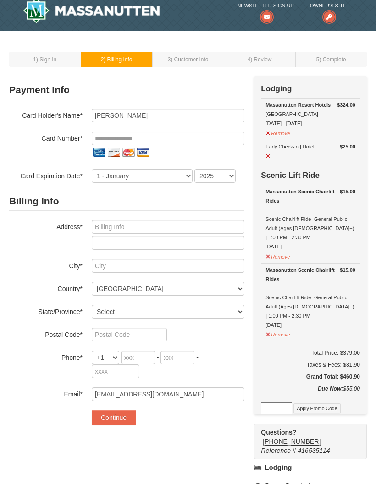
click at [214, 141] on input "tel" at bounding box center [168, 139] width 153 height 14
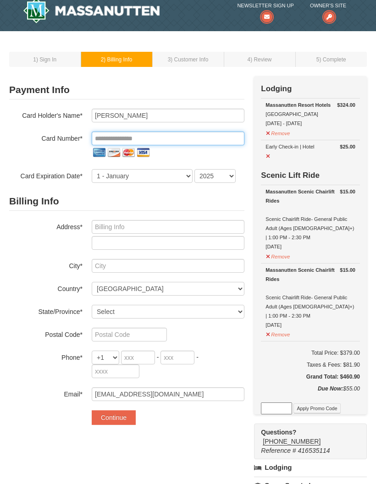
type input "**********"
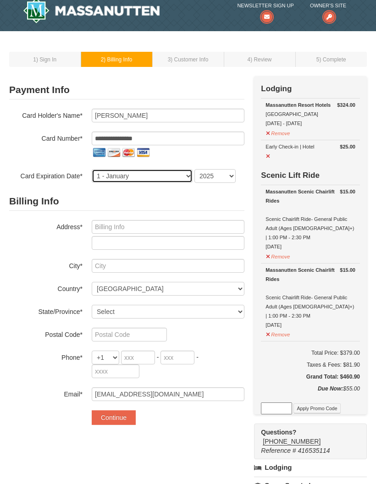
select select "9"
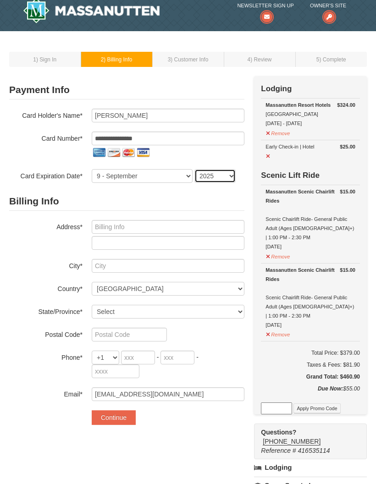
select select "2028"
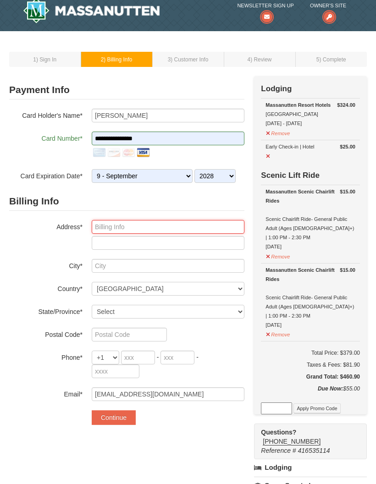
click at [200, 226] on input "text" at bounding box center [168, 227] width 153 height 14
type input "[STREET_ADDRESS]"
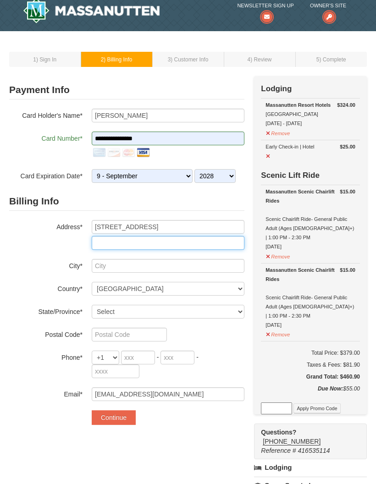
type input "218"
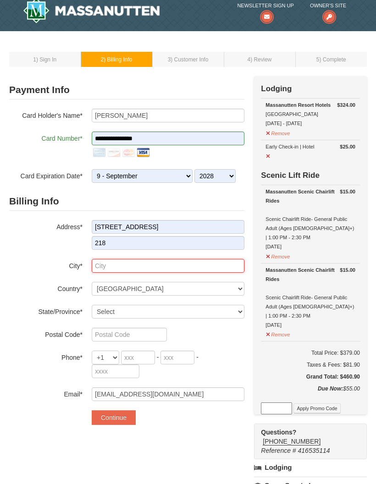
type input "[GEOGRAPHIC_DATA]"
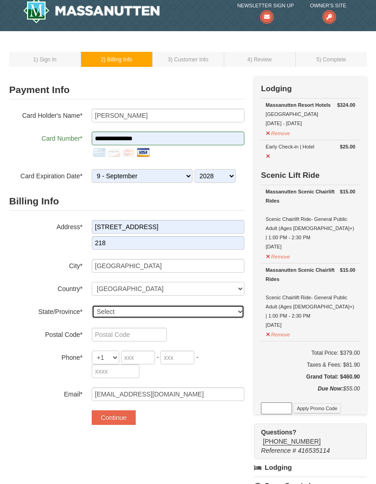
select select "VA"
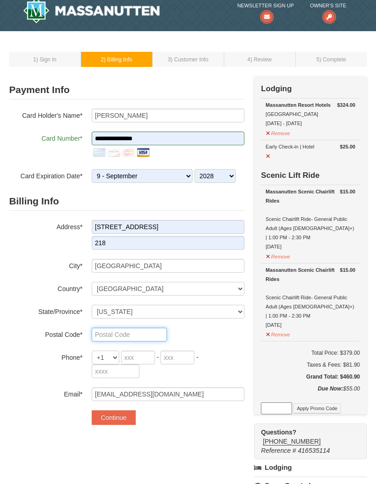
type input "23513"
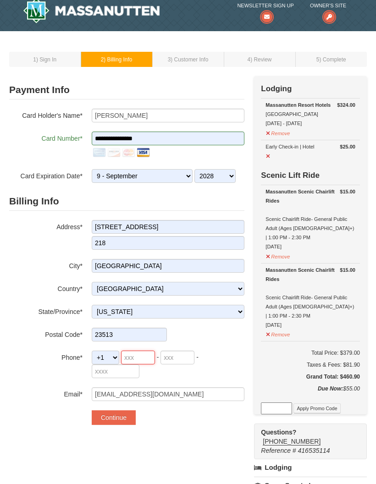
type input "757"
type input "576"
type input "2427"
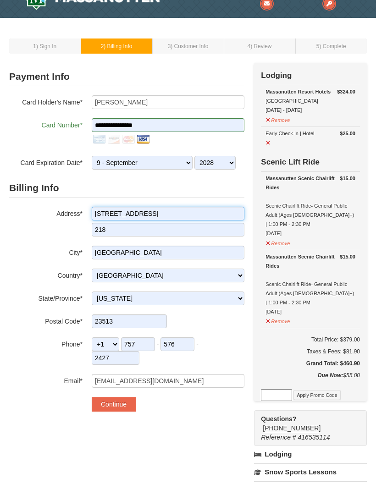
scroll to position [22, 0]
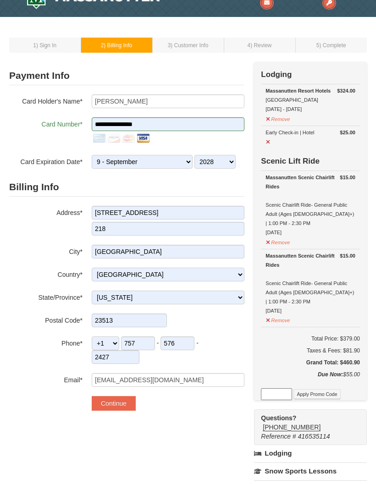
click at [105, 403] on button "Continue" at bounding box center [114, 403] width 44 height 15
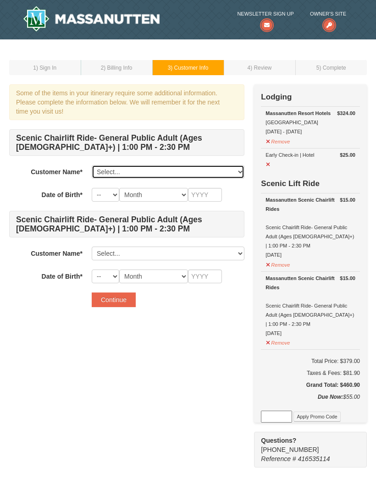
click at [240, 173] on select "Select... Shakeena Willard Add New..." at bounding box center [168, 172] width 153 height 14
select select "28351417"
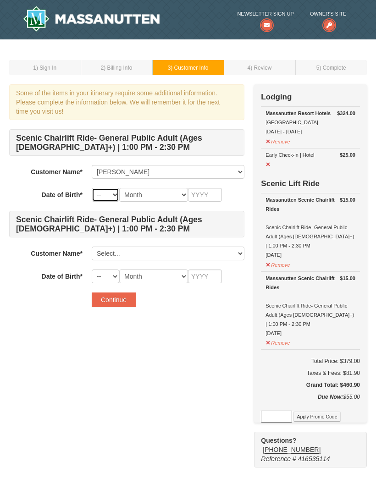
click at [100, 199] on select "-- 01 02 03 04 05 06 07 08 09 10 11 12 13 14 15 16 17 18 19 20 21 22 23 24 25 2…" at bounding box center [106, 195] width 28 height 14
select select "02"
click at [172, 195] on select "Month January February March April May June July August September October Novem…" at bounding box center [153, 195] width 69 height 14
select select "02"
click at [214, 198] on input "text" at bounding box center [205, 195] width 34 height 14
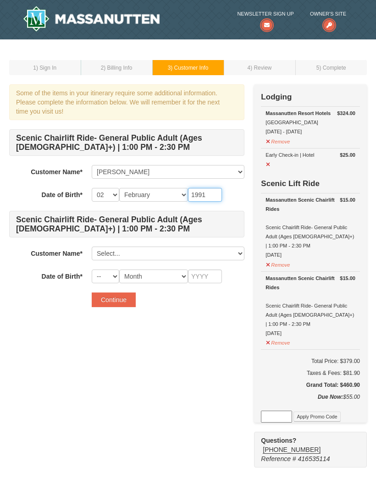
type input "1991"
click at [199, 252] on select "Select... Shakeena Willard Add New..." at bounding box center [168, 254] width 153 height 14
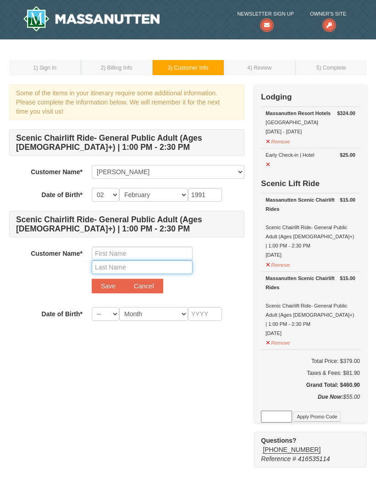
click at [169, 262] on input "text" at bounding box center [142, 267] width 101 height 14
click at [176, 256] on input "text" at bounding box center [142, 254] width 101 height 14
type input "Trenton"
click at [111, 271] on input "text" at bounding box center [142, 267] width 101 height 14
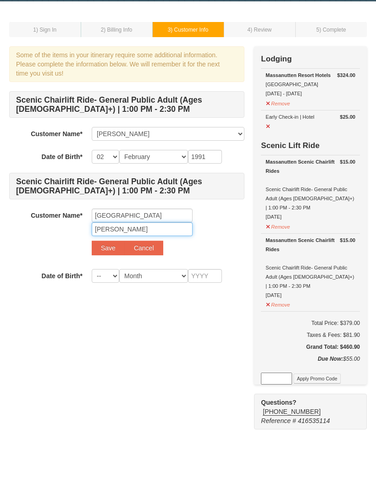
type input "Staley"
click at [113, 279] on button "Save" at bounding box center [108, 286] width 33 height 15
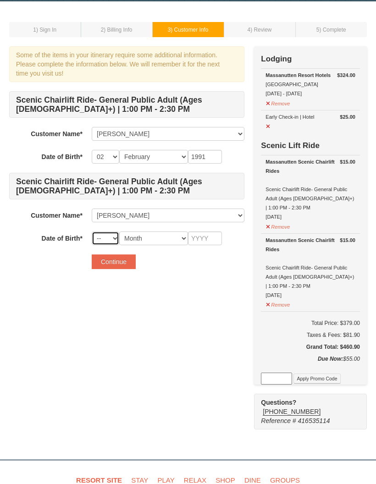
click at [109, 237] on select "-- 01 02 03 04 05 06 07 08 09 10 11 12 13 14 15 16 17 18 19 20 21 22 23 24 25 2…" at bounding box center [106, 239] width 28 height 14
select select "29"
click at [164, 245] on select "Month January February March April May June July August September October Novem…" at bounding box center [153, 239] width 69 height 14
select select "11"
click at [215, 232] on input "text" at bounding box center [205, 239] width 34 height 14
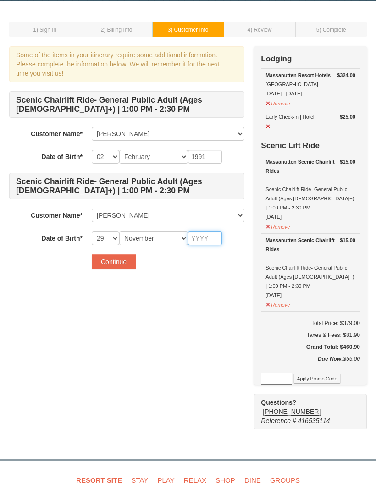
scroll to position [38, 0]
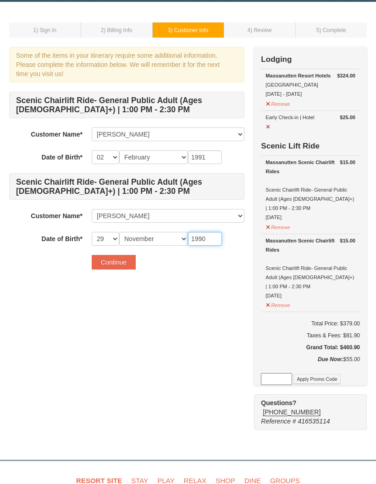
type input "1990"
click at [103, 264] on button "Continue" at bounding box center [114, 262] width 44 height 15
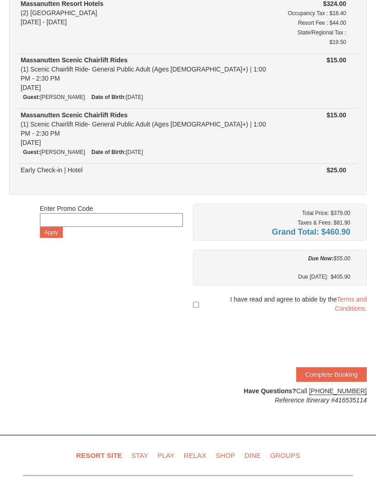
scroll to position [128, 0]
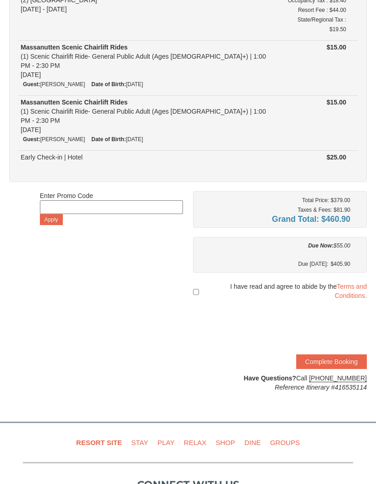
click at [188, 260] on div "Enter Promo Code Apply Total Price: $379.00 Taxes & Fees: $81.90 Grand Total: $…" at bounding box center [188, 291] width 358 height 201
click at [198, 284] on input "checkbox" at bounding box center [196, 292] width 6 height 17
checkbox input "true"
click at [347, 354] on button "Complete Booking" at bounding box center [331, 361] width 71 height 15
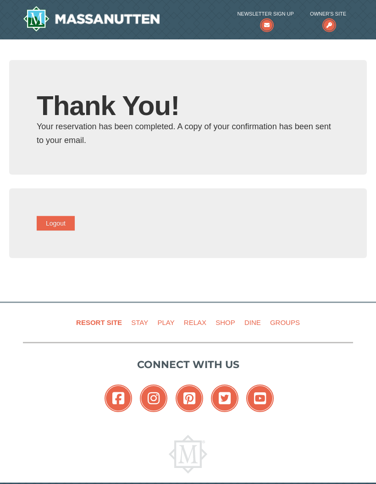
type input "[EMAIL_ADDRESS][DOMAIN_NAME]"
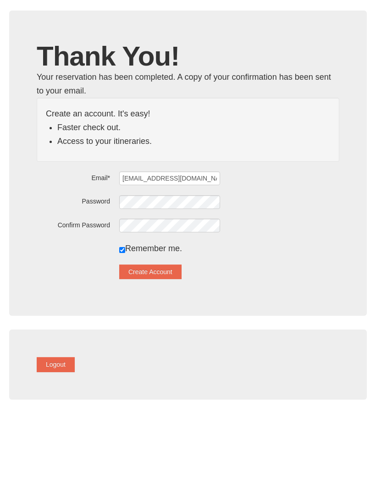
click at [177, 314] on button "Create Account" at bounding box center [150, 321] width 62 height 15
